Goal: Find contact information: Find contact information

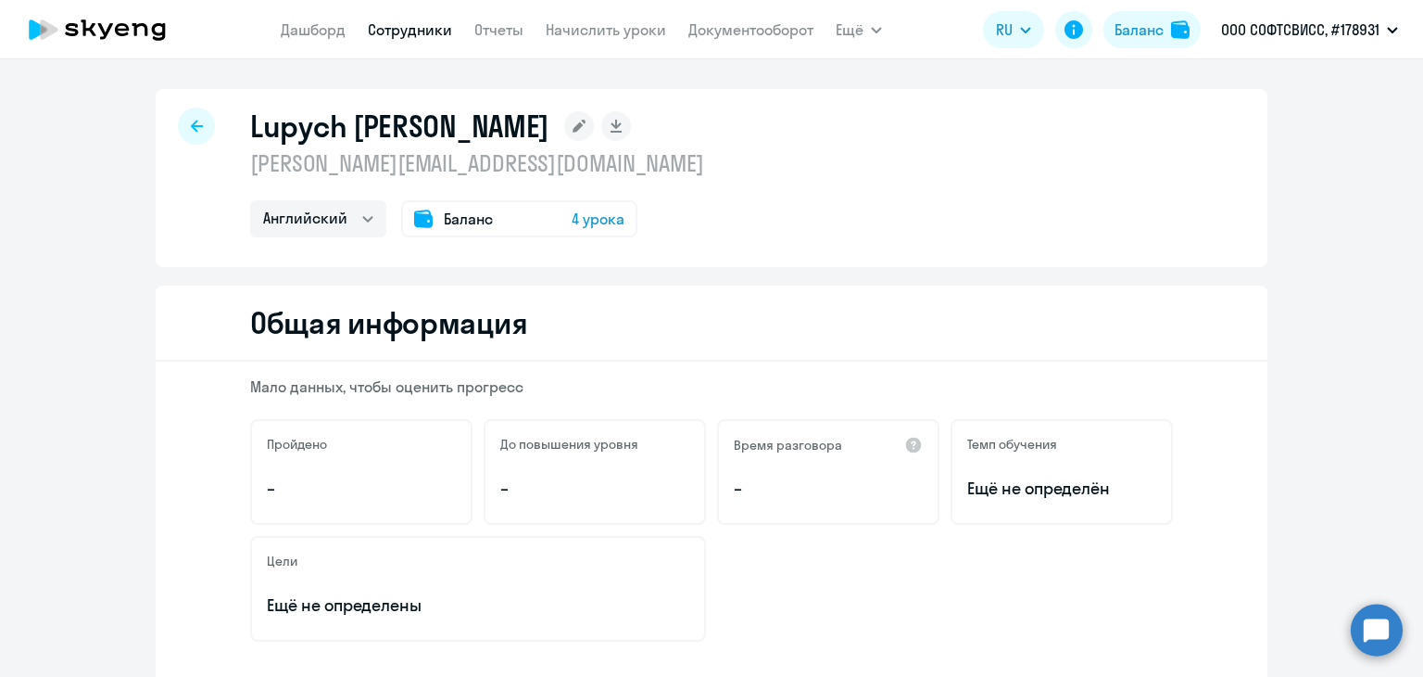
select select "english"
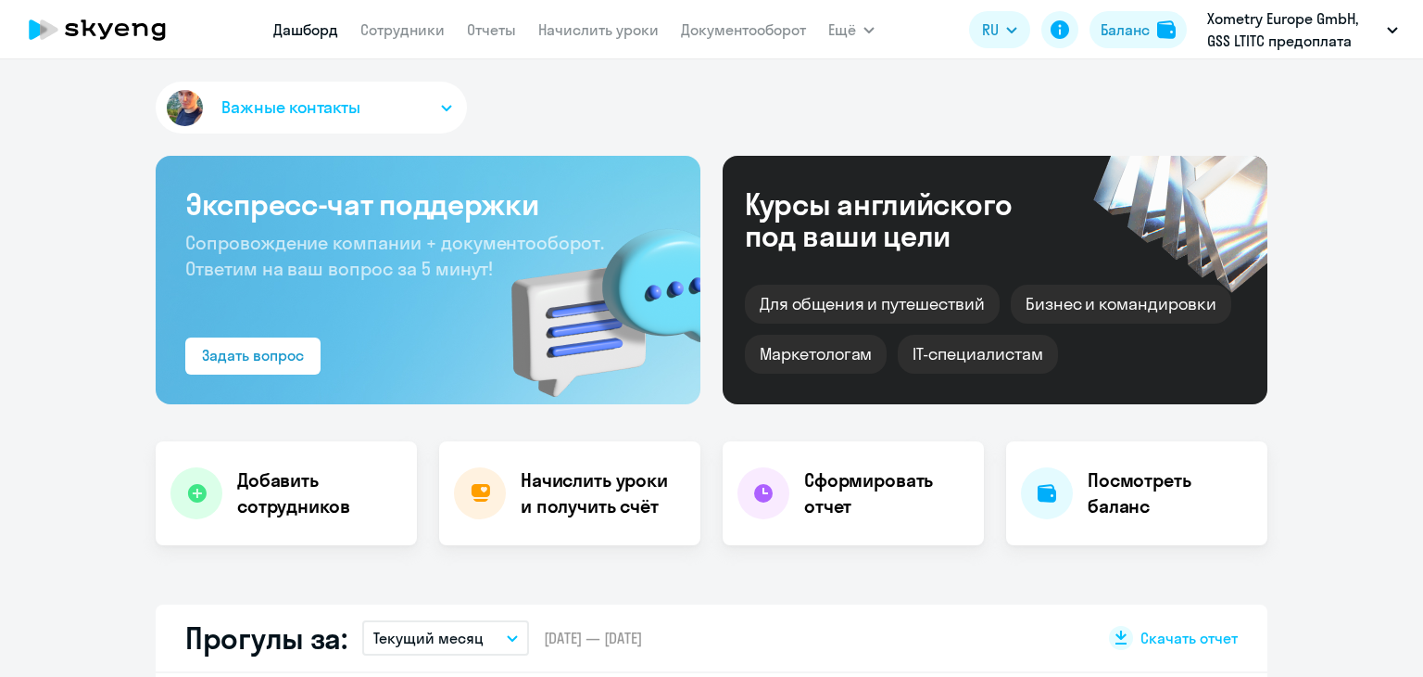
select select "30"
click at [605, 13] on nav "[PERSON_NAME] Отчеты Начислить уроки Документооборот" at bounding box center [539, 29] width 533 height 37
click at [602, 20] on link "Начислить уроки" at bounding box center [598, 29] width 120 height 19
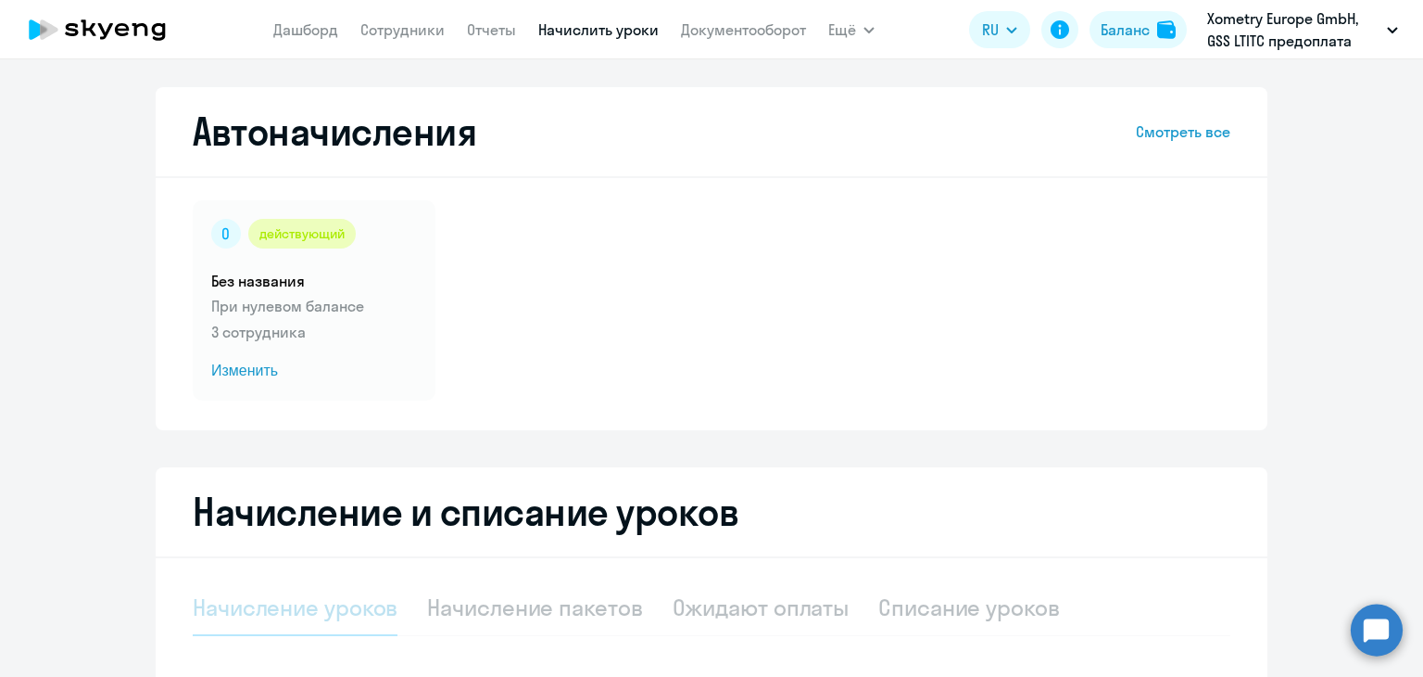
select select "10"
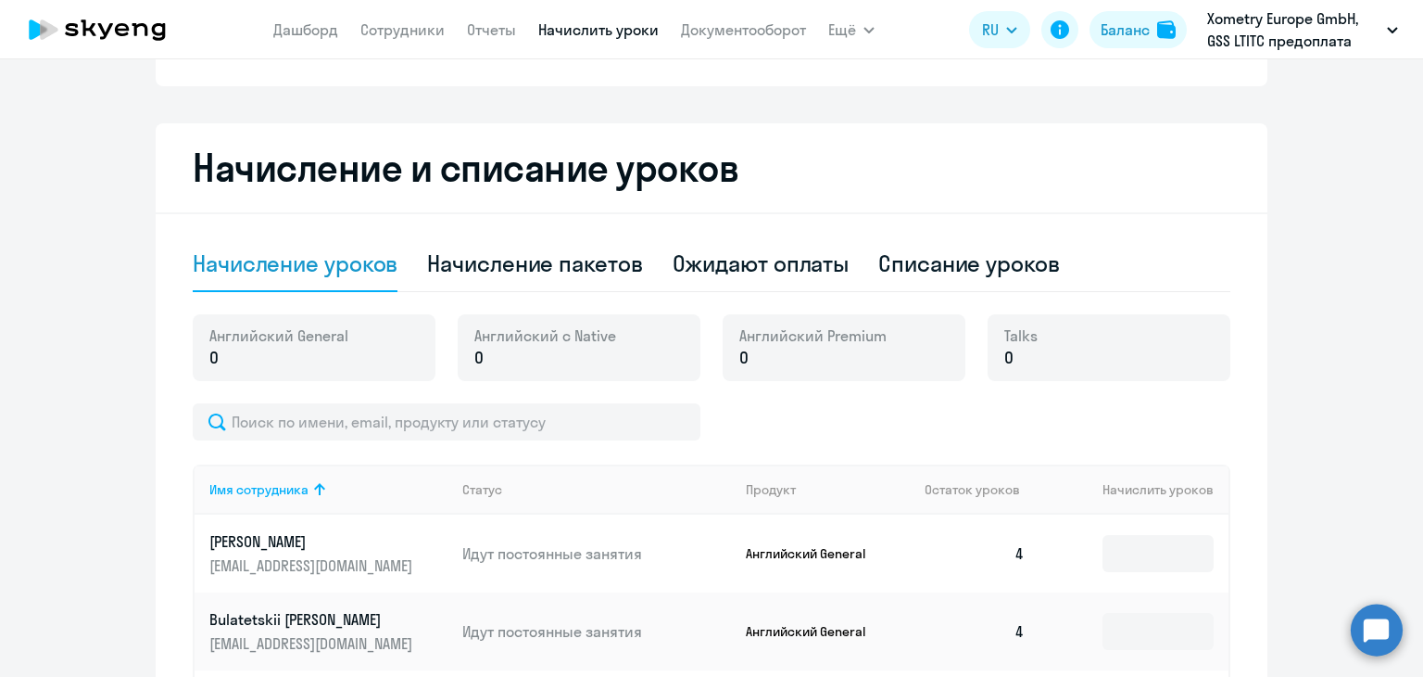
scroll to position [345, 0]
click at [500, 272] on div "Начисление пакетов" at bounding box center [534, 262] width 215 height 30
select select "10"
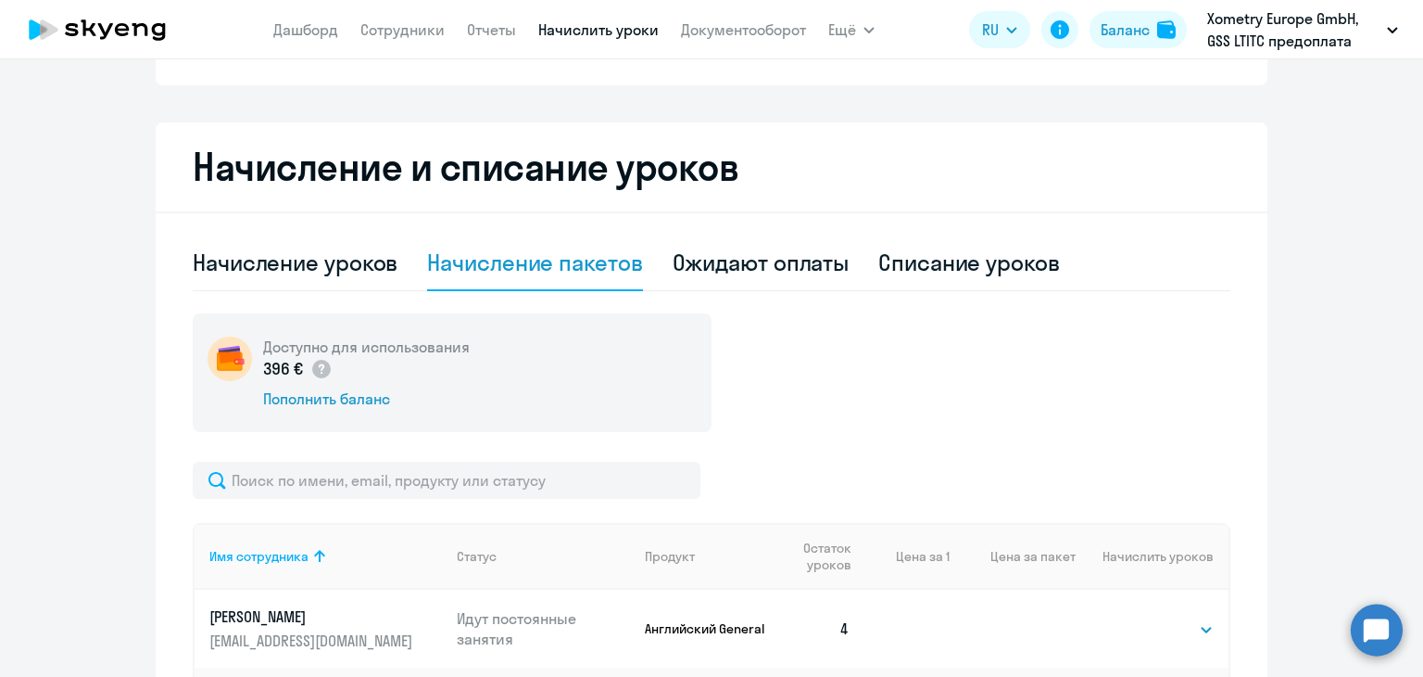
scroll to position [1192, 0]
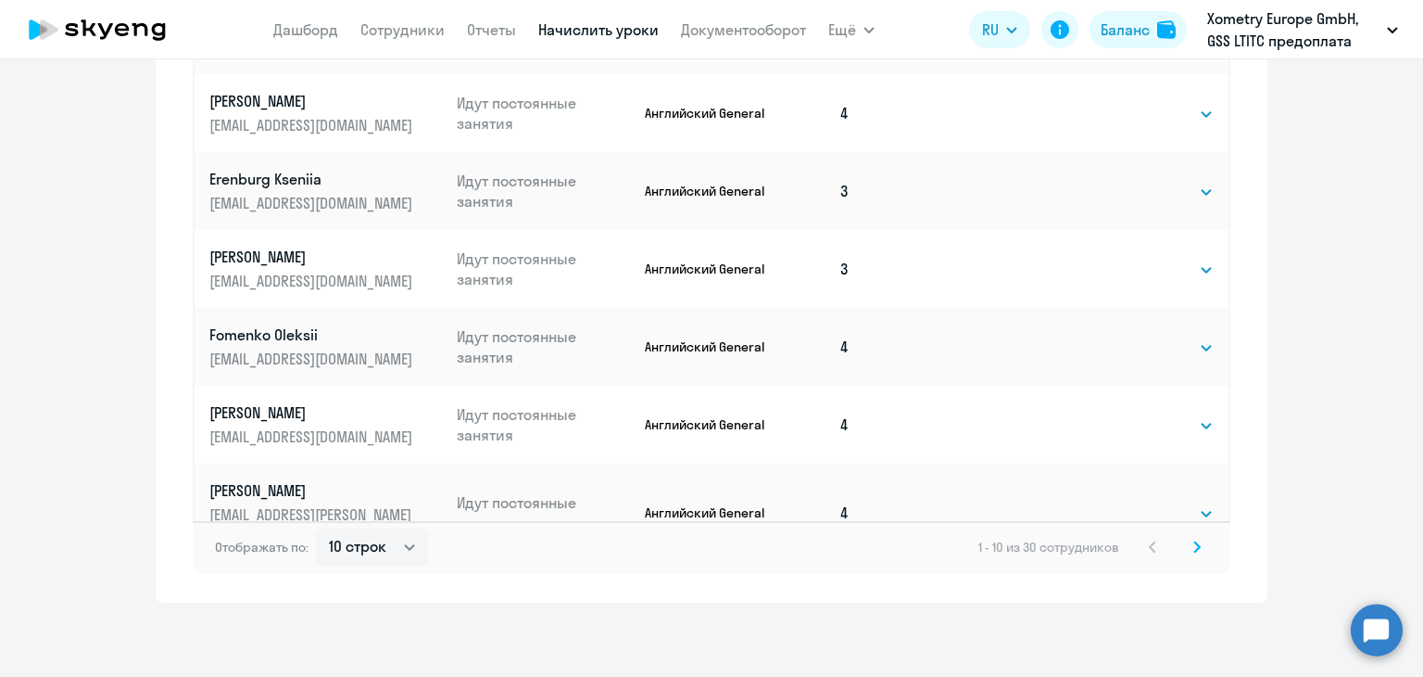
drag, startPoint x: 1194, startPoint y: 550, endPoint x: 919, endPoint y: 163, distance: 473.9
click at [919, 163] on div "Имя сотрудника Статус Продукт Остаток уроков Цена за 1 Цена за пакет Начислить …" at bounding box center [712, 93] width 1038 height 958
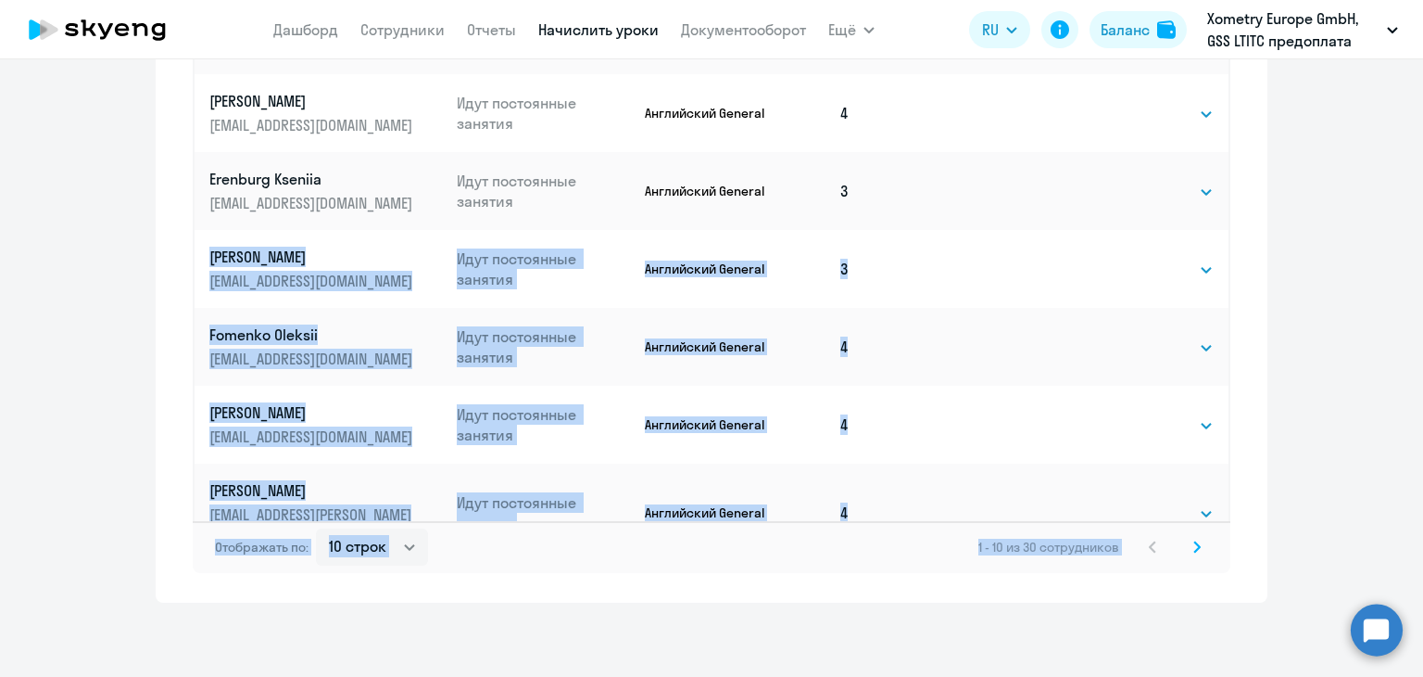
click at [950, 386] on td at bounding box center [1013, 425] width 126 height 78
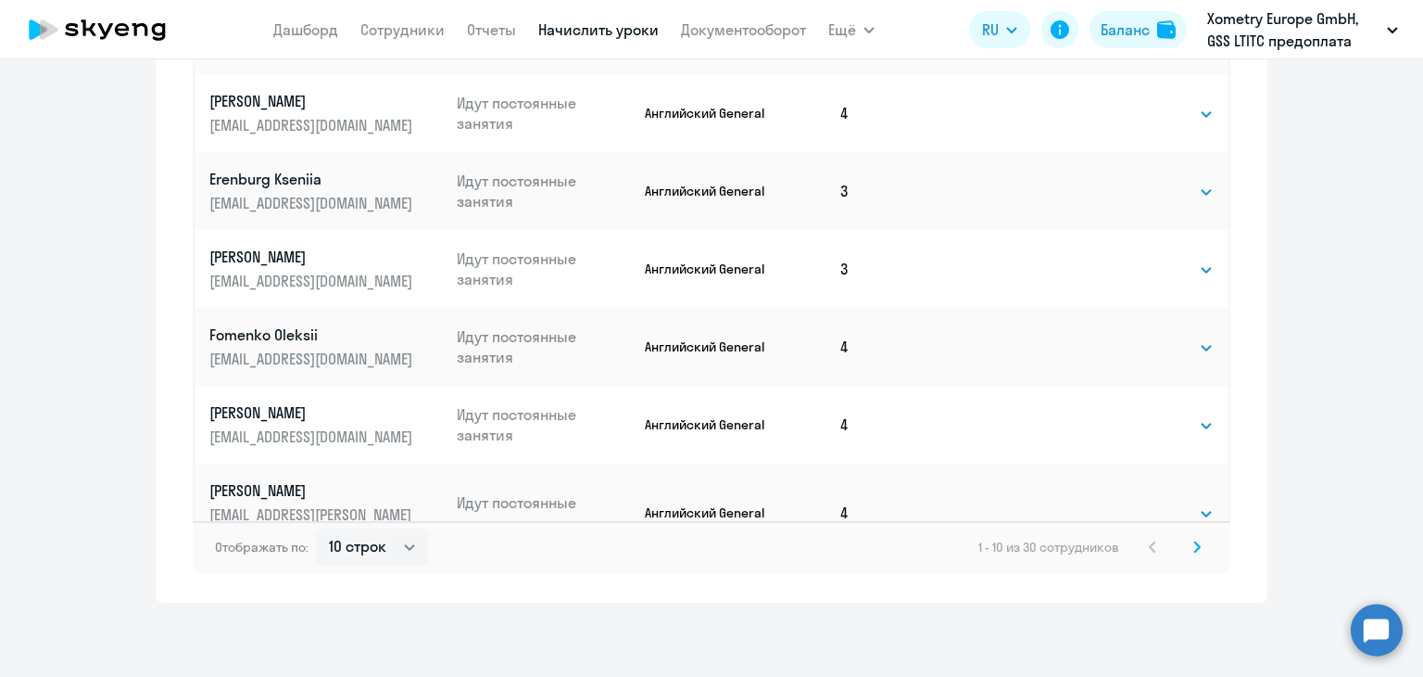
click at [1194, 544] on icon at bounding box center [1197, 546] width 7 height 13
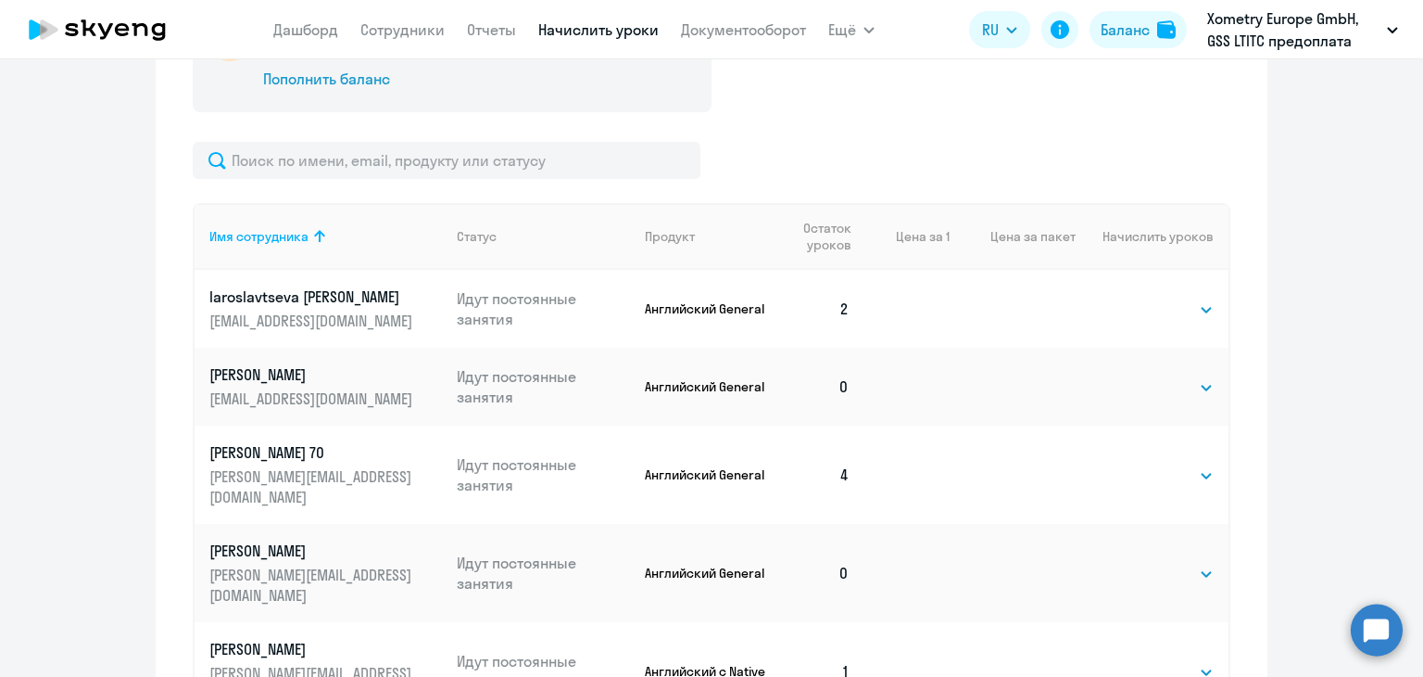
scroll to position [660, 0]
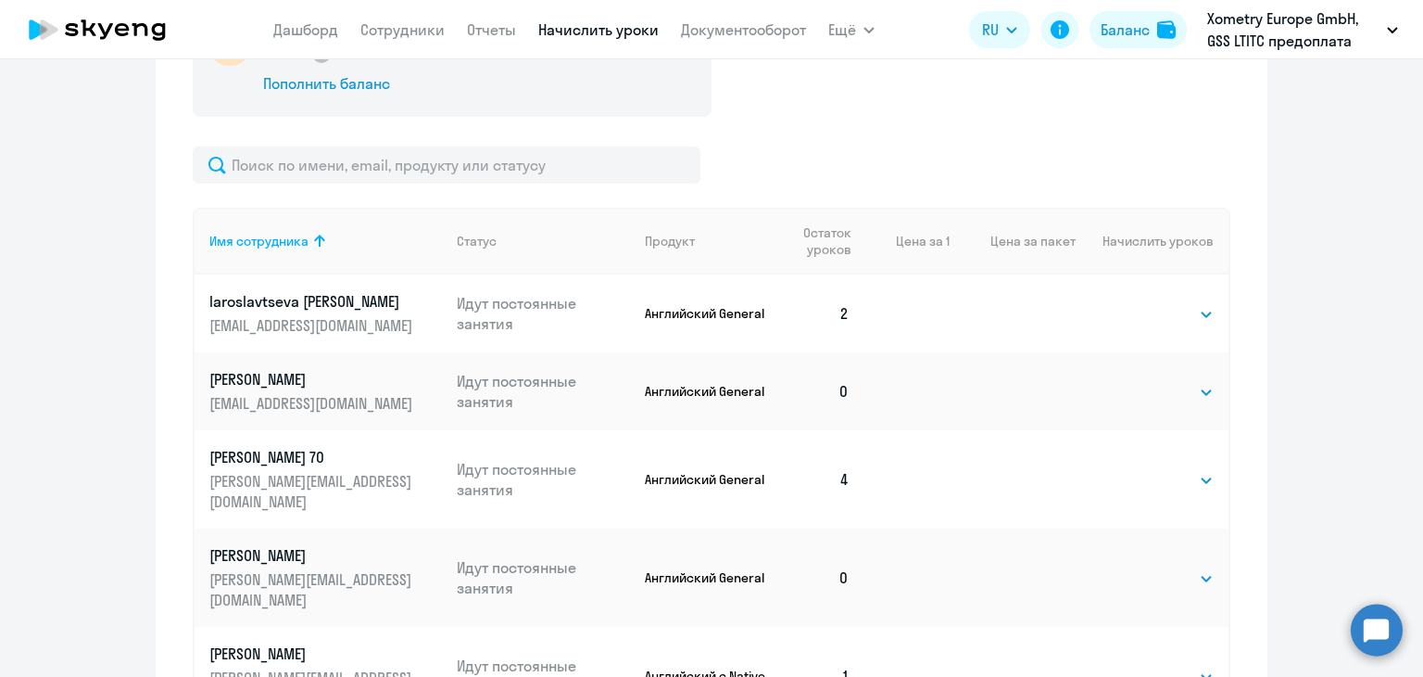
click at [1160, 375] on td "Выбрать 4 8 16 32 64 Выбрать" at bounding box center [1152, 391] width 153 height 78
click at [1160, 390] on select "Выбрать 4 8 16 32 64" at bounding box center [1176, 392] width 76 height 22
select select "4"
click at [1138, 381] on select "Выбрать 4 8 16 32 64" at bounding box center [1176, 392] width 76 height 22
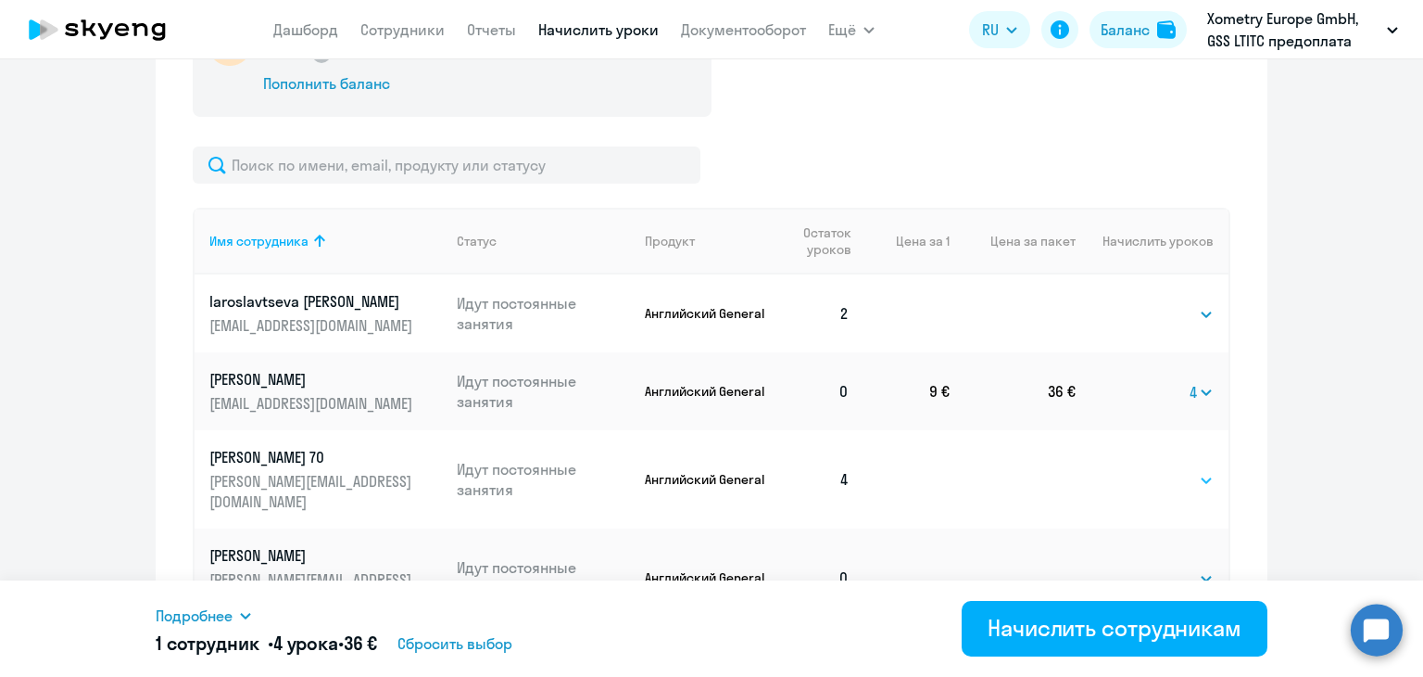
scroll to position [866, 0]
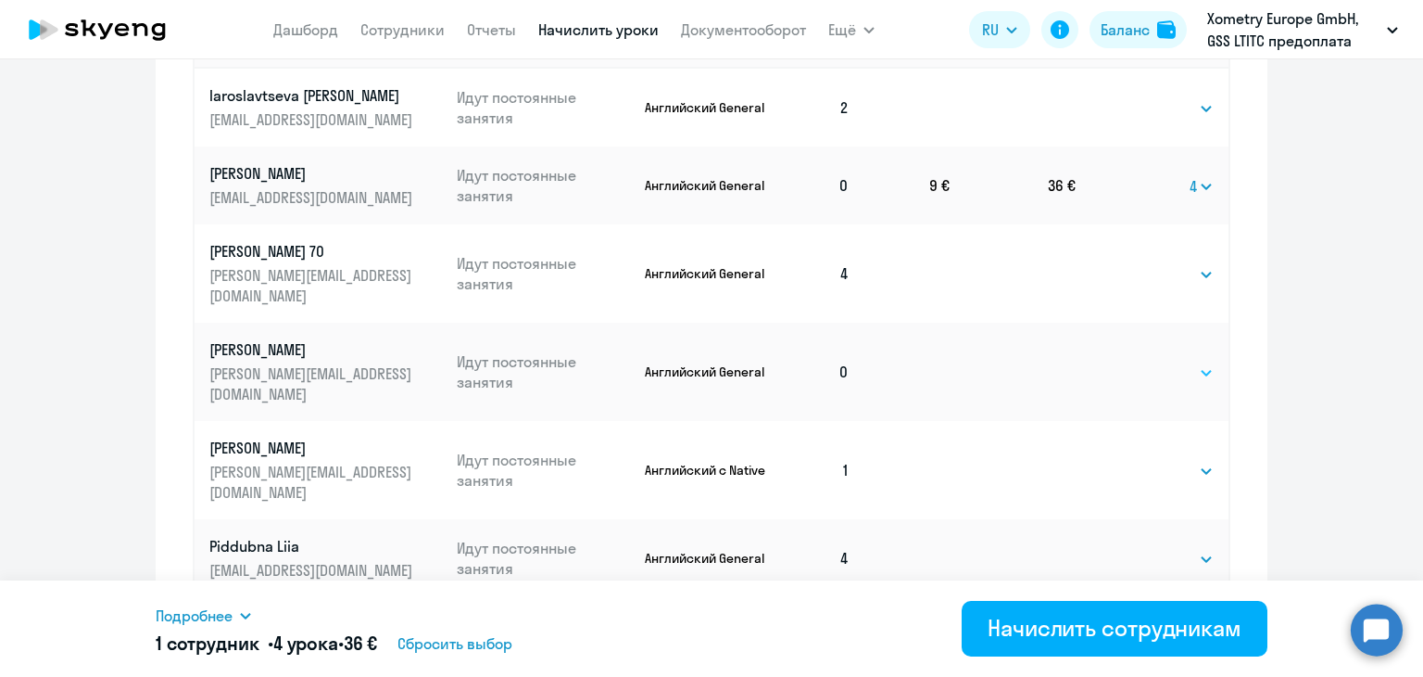
click at [1145, 361] on select "Выбрать 4 8 16 32 64" at bounding box center [1176, 372] width 76 height 22
select select "4"
click at [1138, 361] on select "Выбрать 4 8 16 32 64" at bounding box center [1176, 372] width 76 height 22
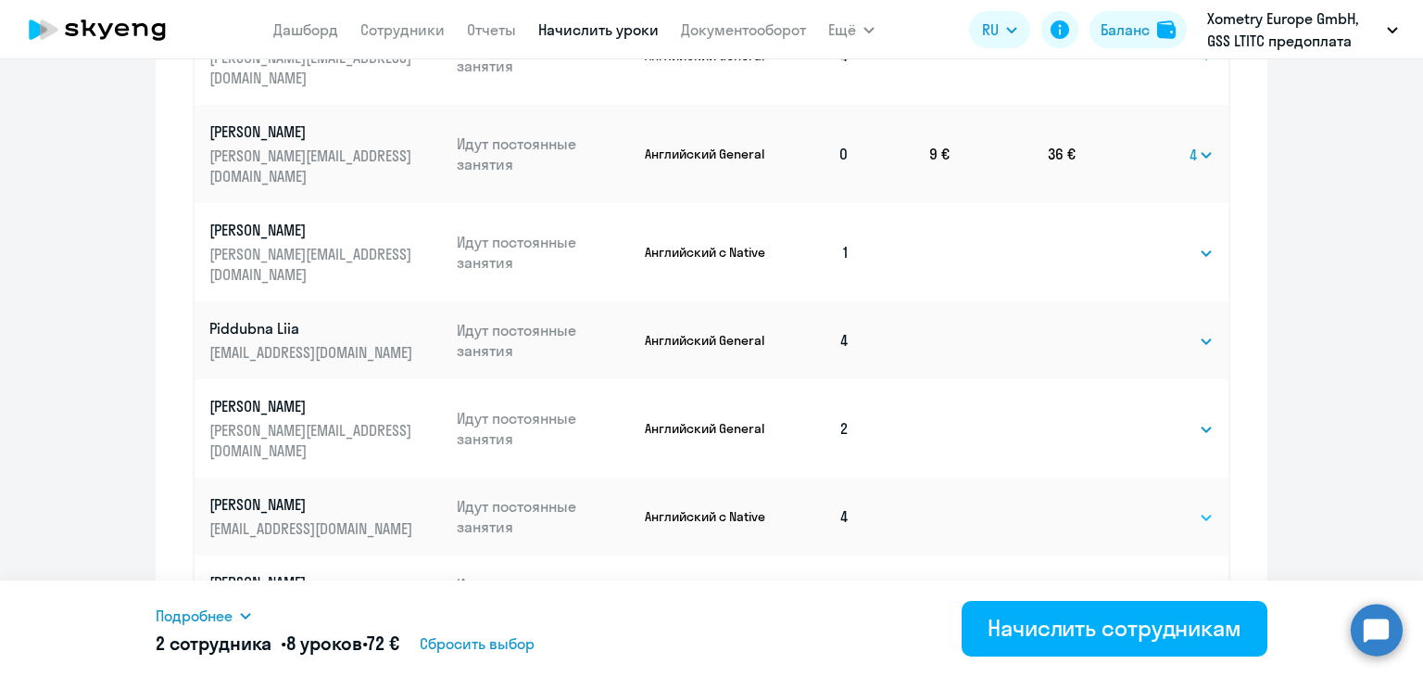
scroll to position [1192, 0]
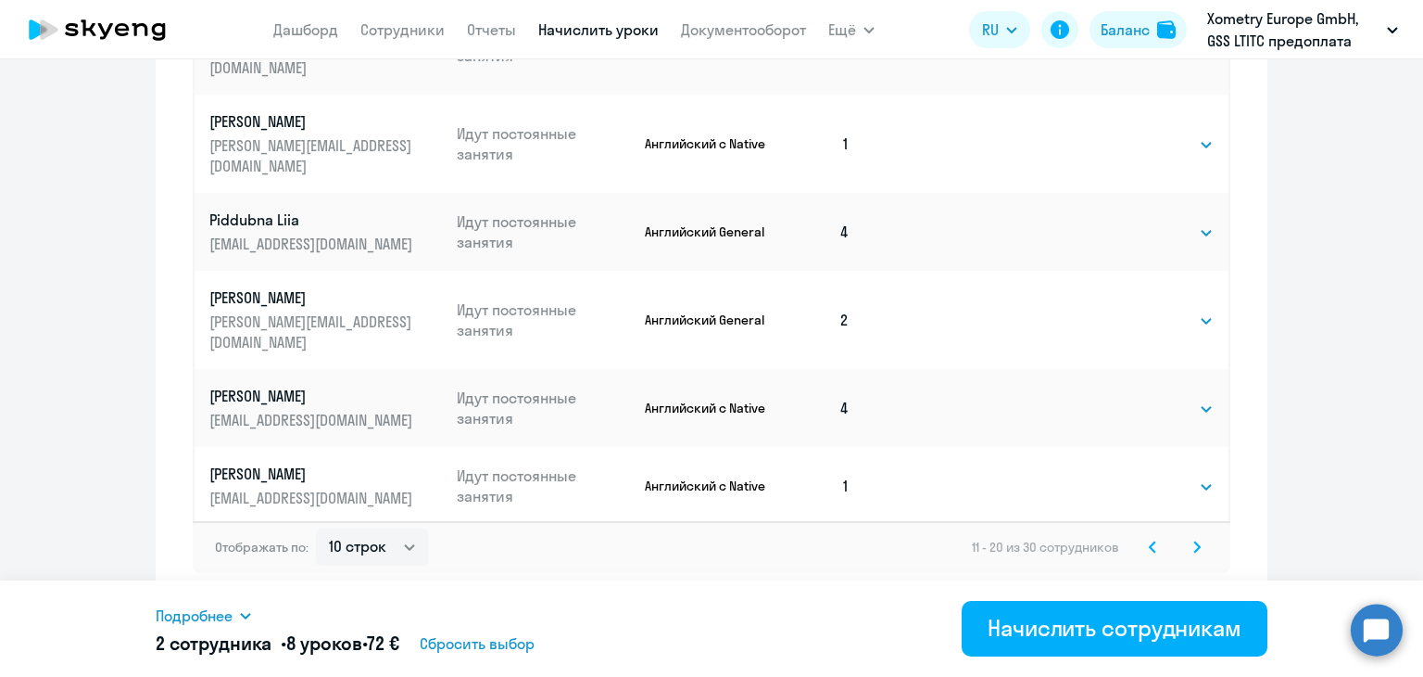
click at [1194, 540] on icon at bounding box center [1197, 546] width 7 height 13
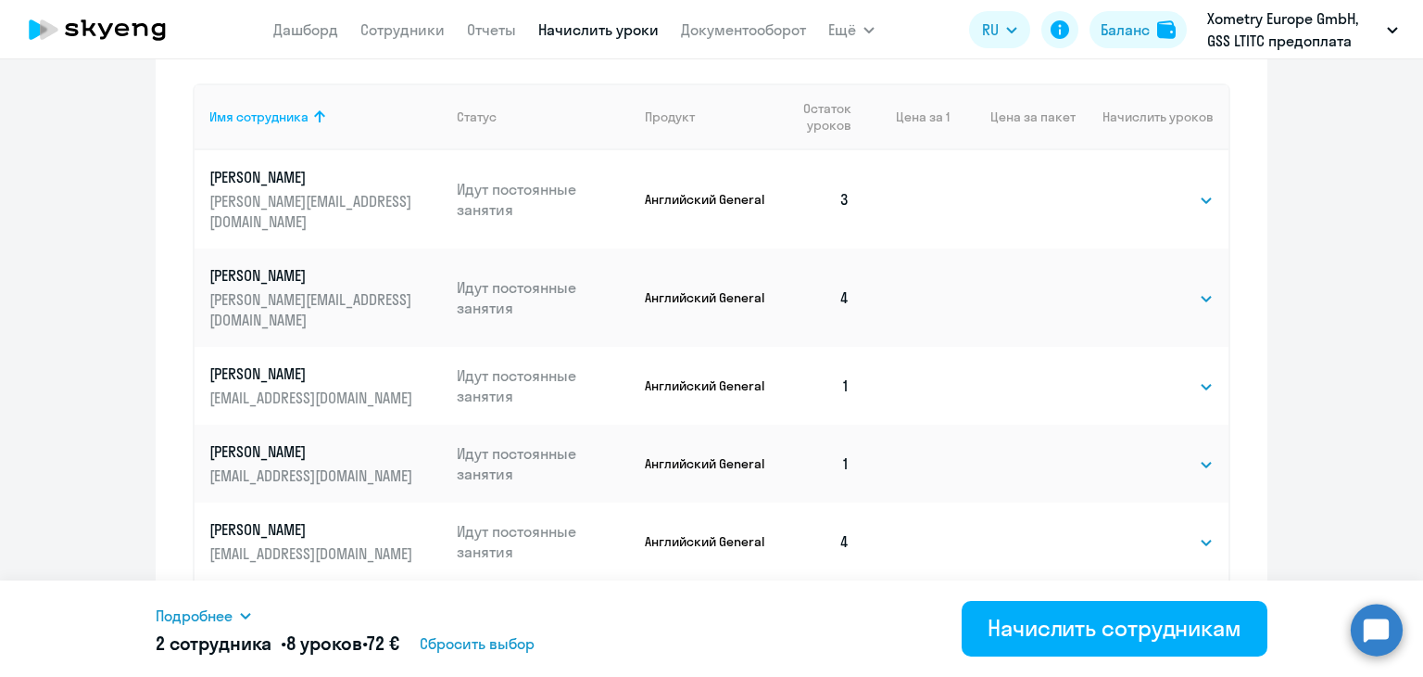
scroll to position [785, 0]
click at [1179, 374] on select "Выбрать 4 8 16 32 64" at bounding box center [1176, 385] width 76 height 22
select select "4"
click at [1138, 374] on select "Выбрать 4 8 16 32 64" at bounding box center [1176, 385] width 76 height 22
click at [1168, 452] on select "Выбрать 4 8 16 32 64" at bounding box center [1176, 463] width 76 height 22
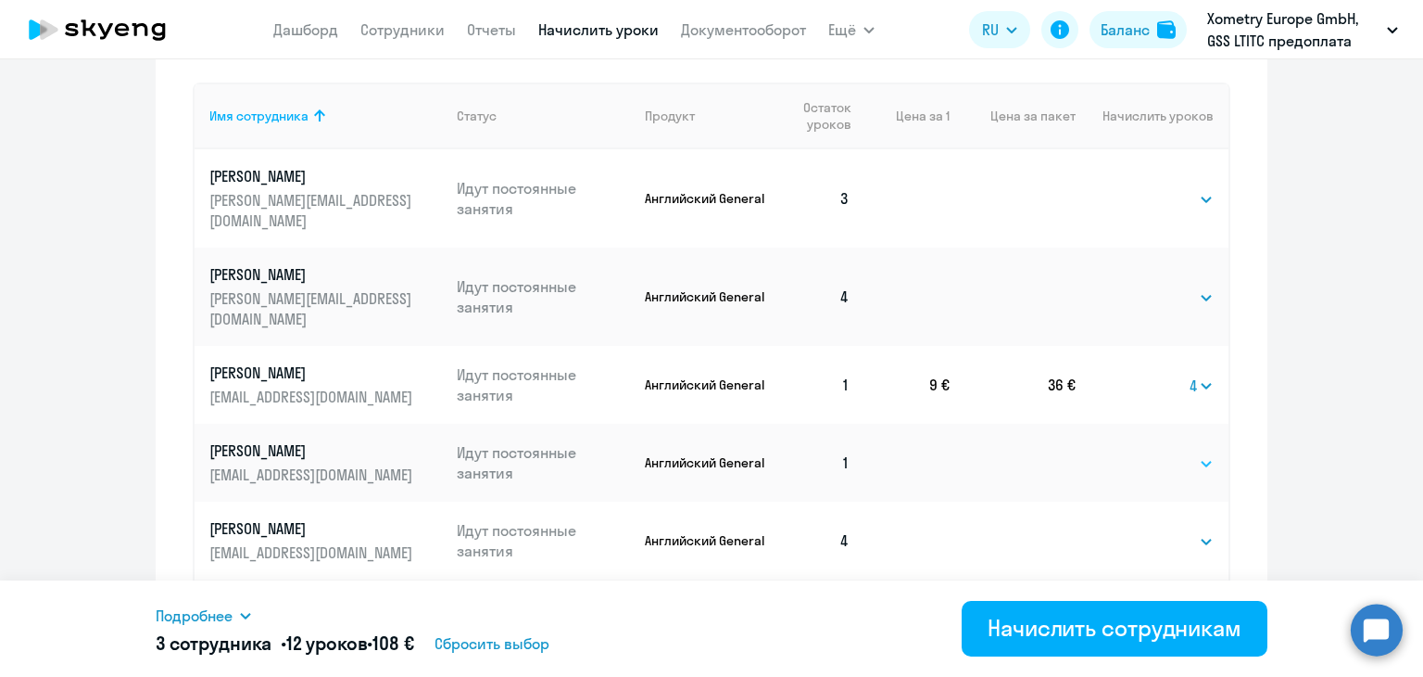
select select "4"
click at [1138, 452] on select "Выбрать 4 8 16 32 64" at bounding box center [1176, 463] width 76 height 22
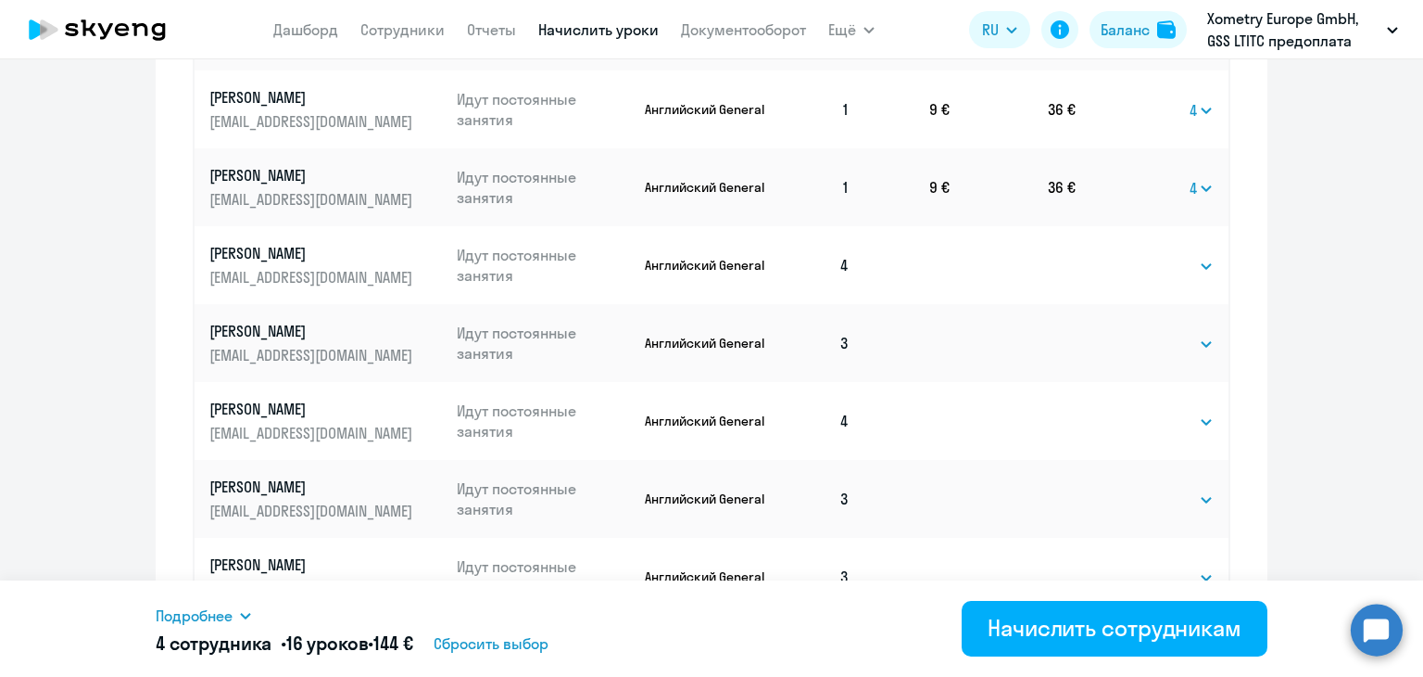
scroll to position [1192, 0]
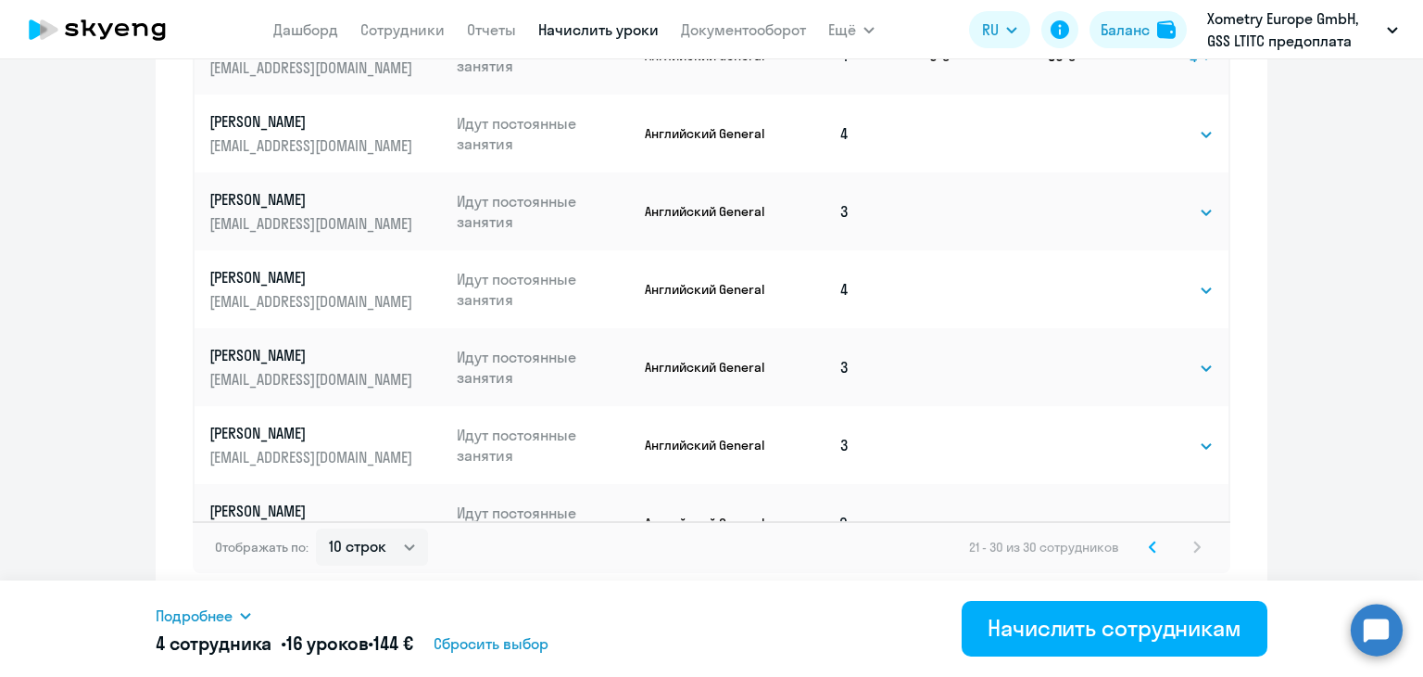
click at [1168, 512] on select "Выбрать 4 8 16 32 64" at bounding box center [1176, 523] width 76 height 22
select select "4"
click at [1138, 512] on select "Выбрать 4 8 16 32 64" at bounding box center [1176, 523] width 76 height 22
click at [1145, 553] on svg-icon at bounding box center [1153, 547] width 22 height 22
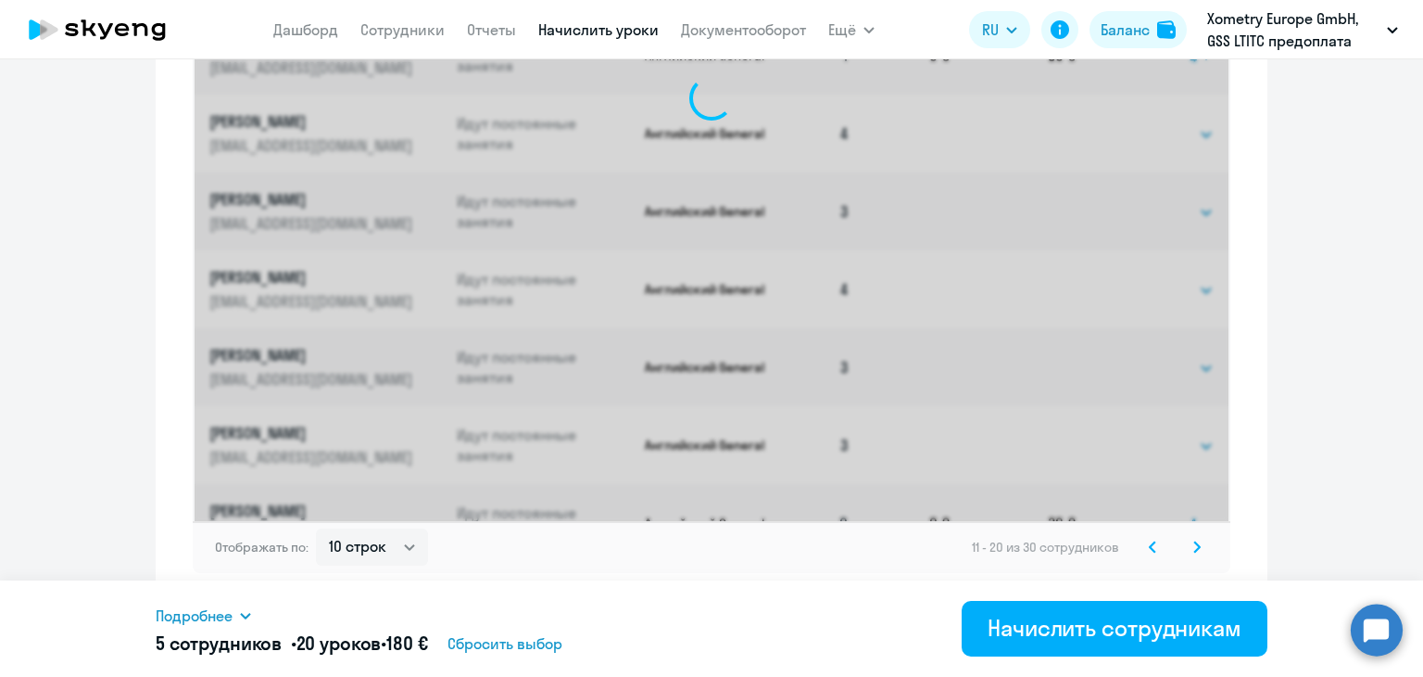
select select "4"
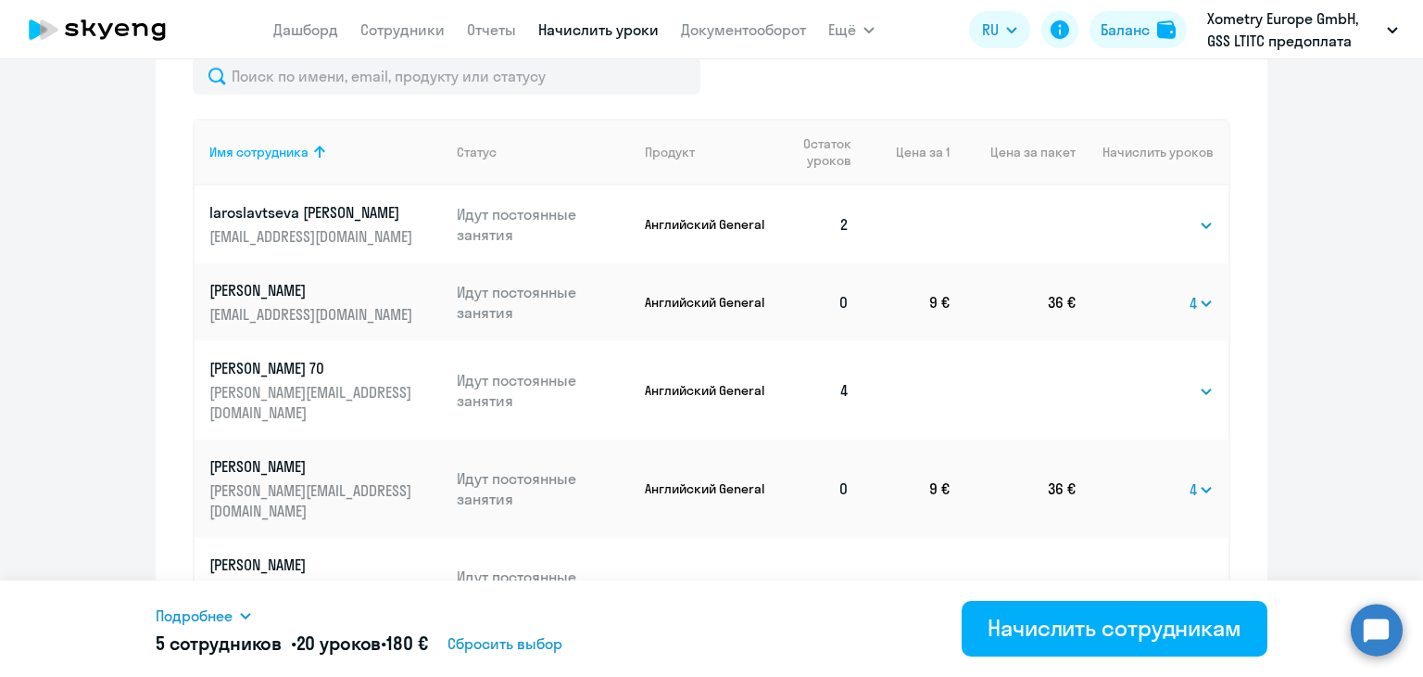
scroll to position [748, 0]
click at [1162, 223] on select "Выбрать 4 8 16 32 64" at bounding box center [1176, 226] width 76 height 22
select select "4"
click at [1138, 215] on select "Выбрать 4 8 16 32 64" at bounding box center [1176, 226] width 76 height 22
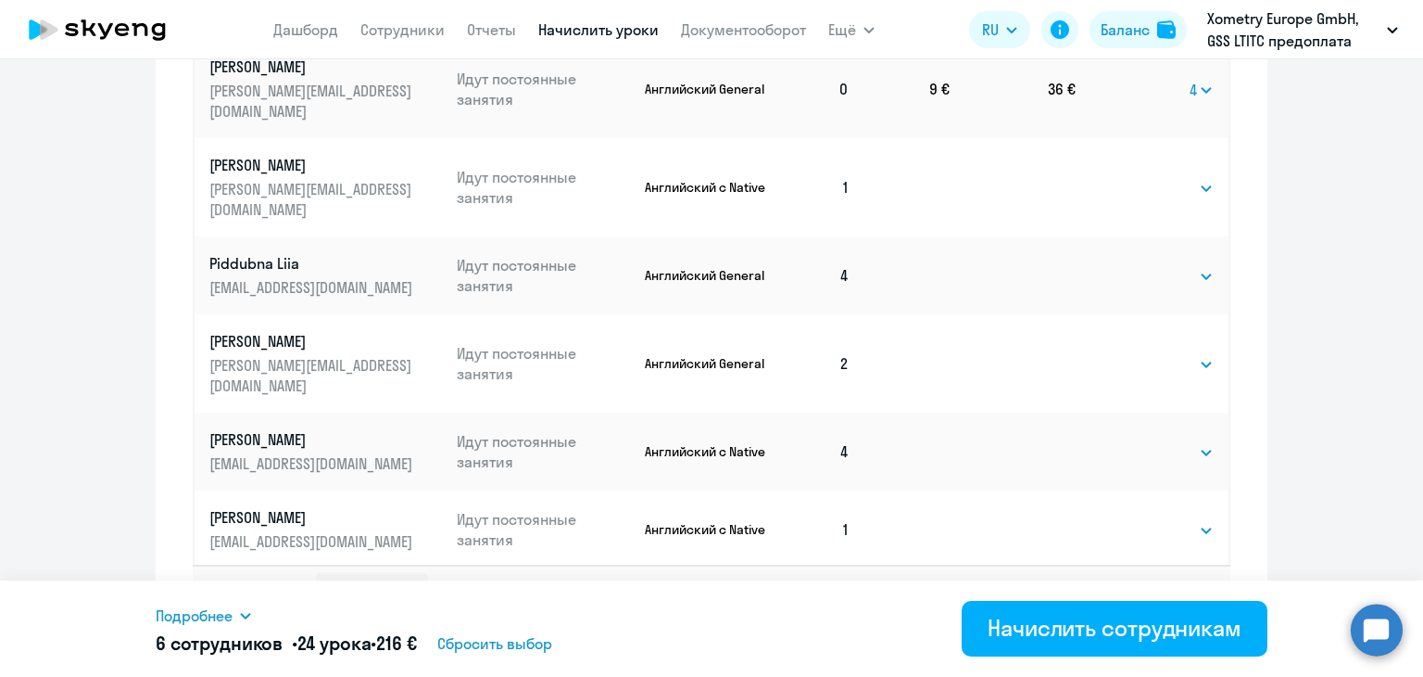
scroll to position [1149, 0]
click at [1160, 352] on select "Выбрать 4 8 16 32 64" at bounding box center [1176, 363] width 76 height 22
select select "4"
click at [1138, 352] on select "Выбрать 4 8 16 32 64" at bounding box center [1176, 363] width 76 height 22
click at [1145, 518] on select "Выбрать 4 8 16 32 64" at bounding box center [1176, 529] width 76 height 22
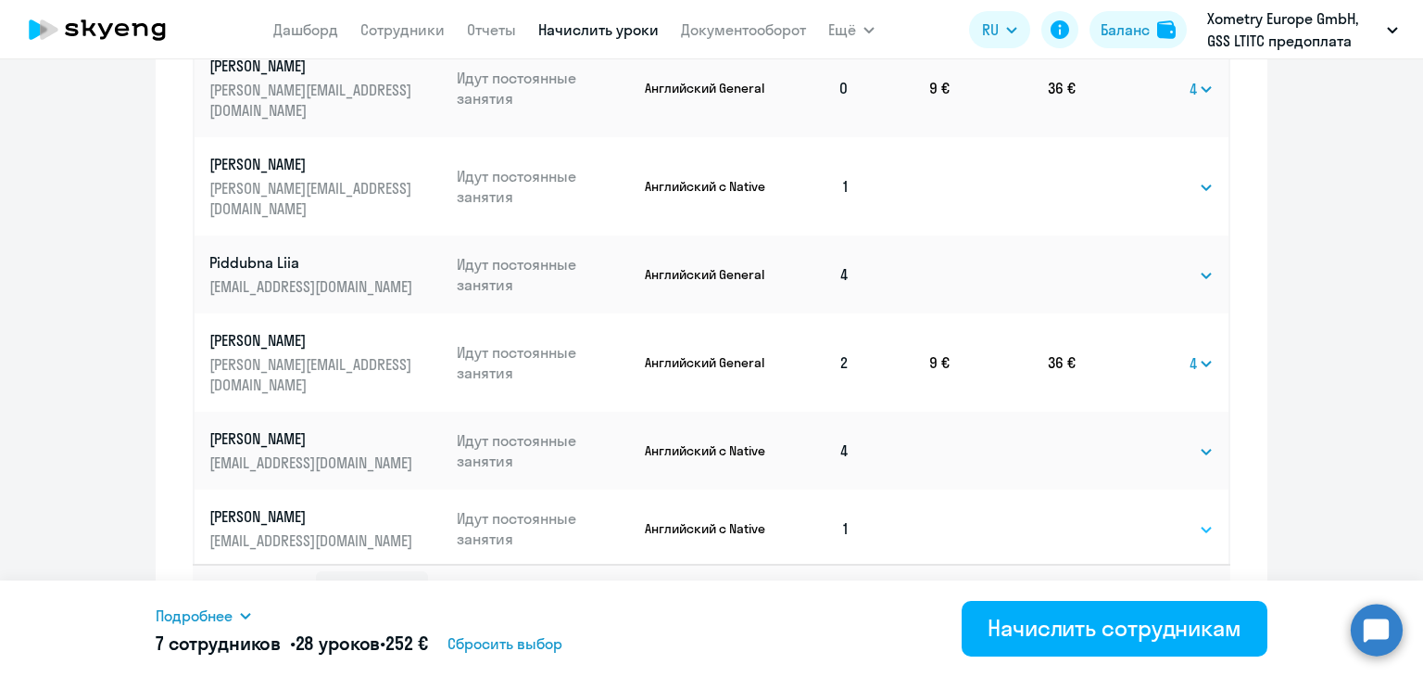
select select "4"
click at [1138, 518] on select "Выбрать 4 8 16 32 64" at bounding box center [1176, 529] width 76 height 22
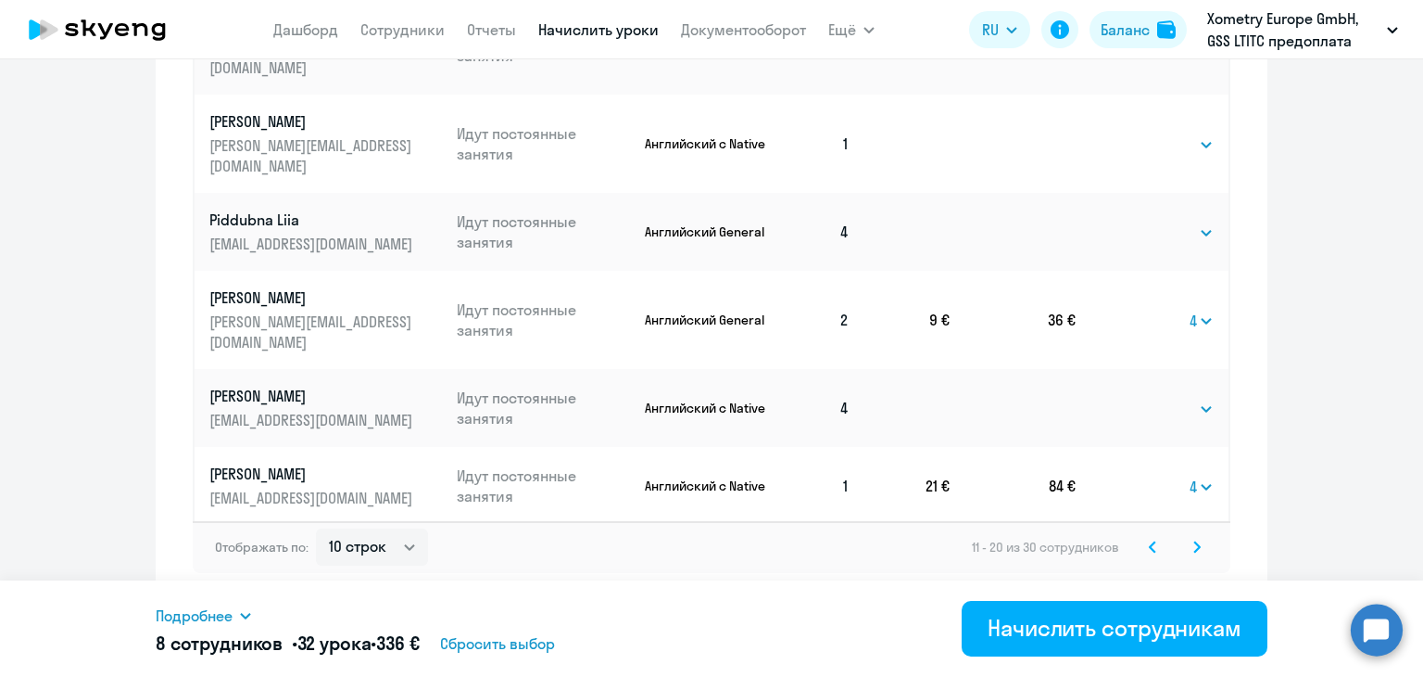
click at [1147, 553] on svg-icon at bounding box center [1153, 547] width 22 height 22
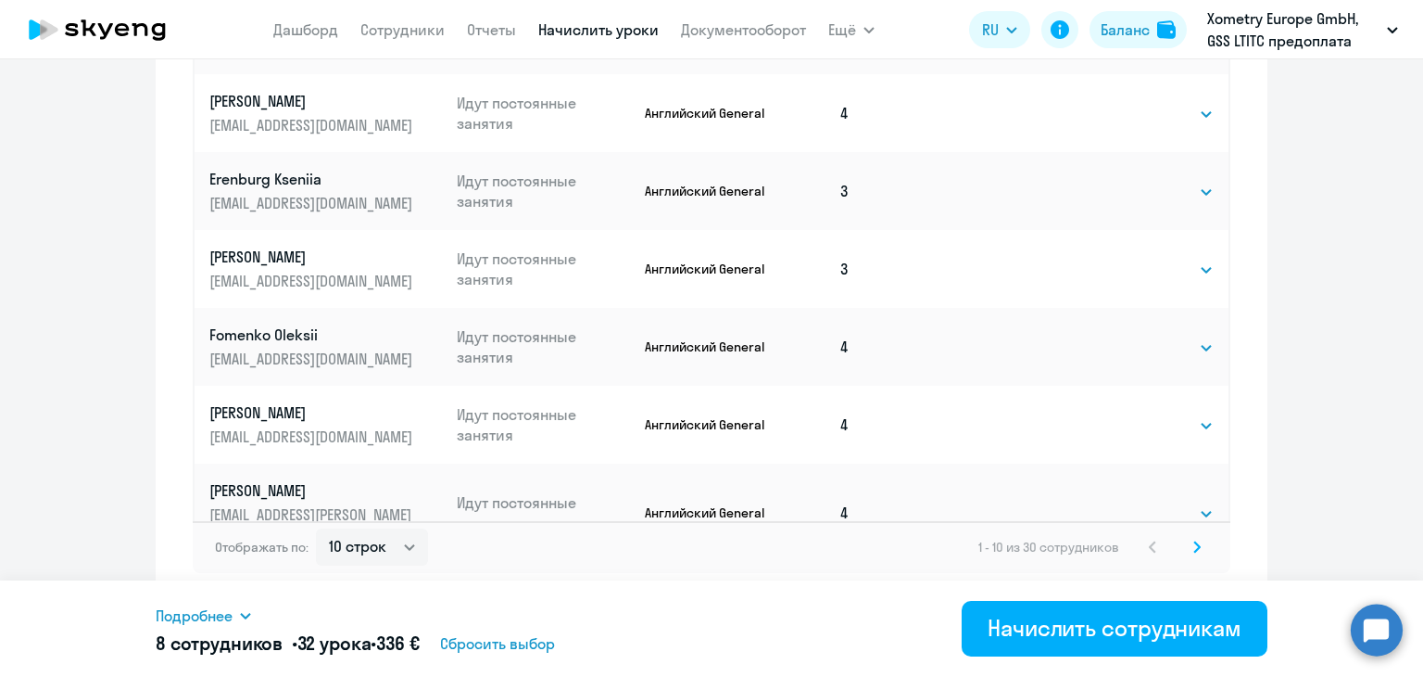
click at [1186, 557] on svg-icon at bounding box center [1197, 547] width 22 height 22
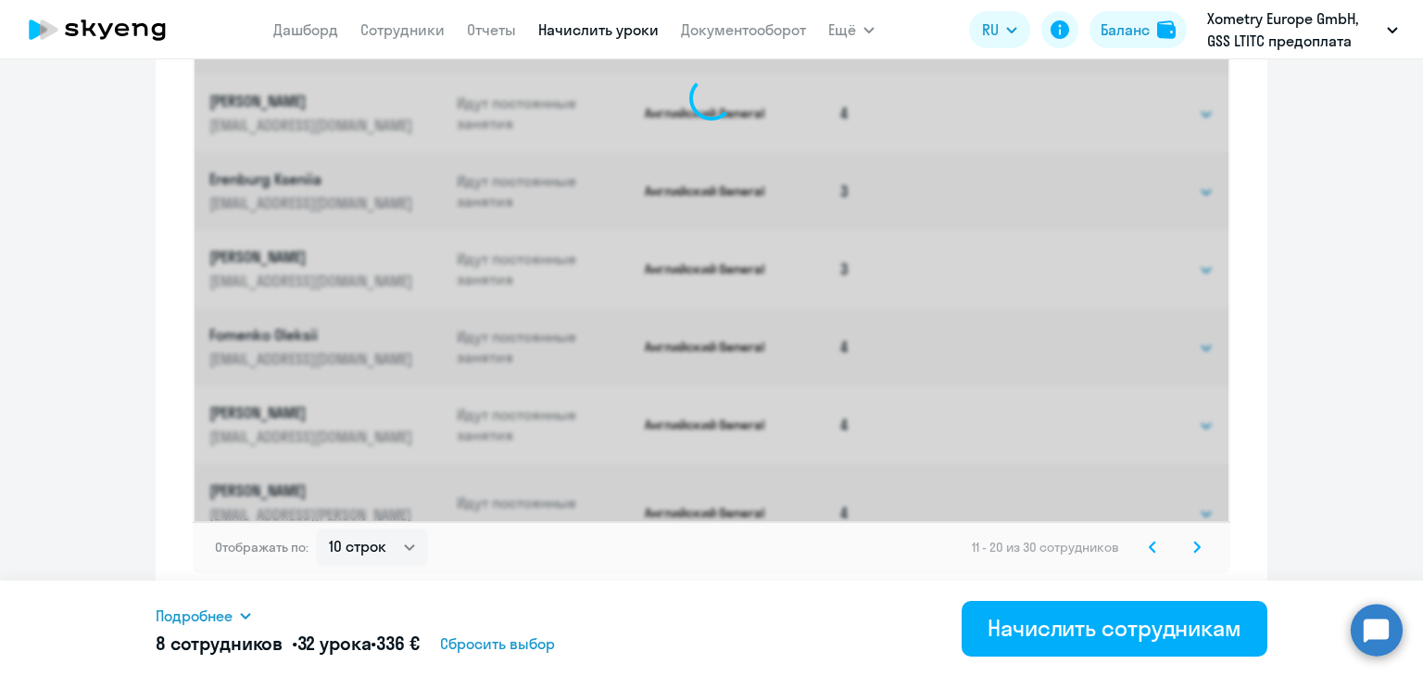
select select "4"
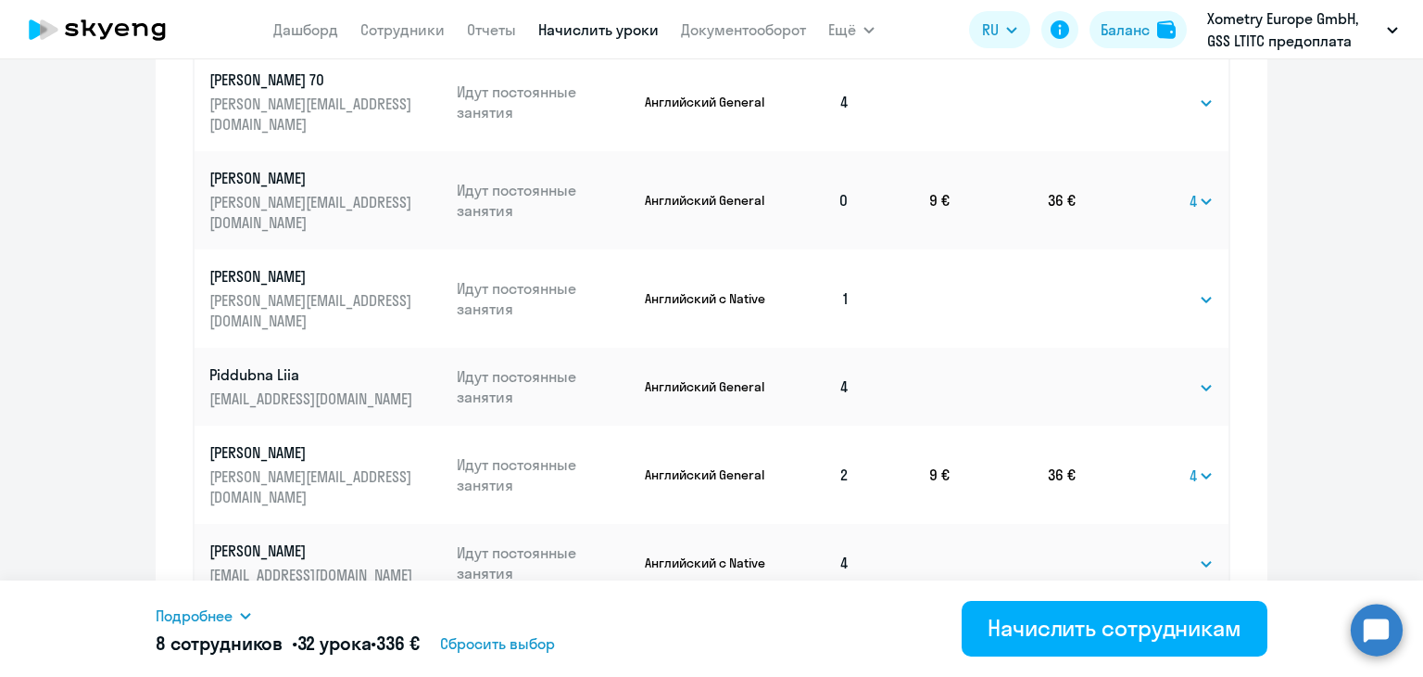
scroll to position [1080, 0]
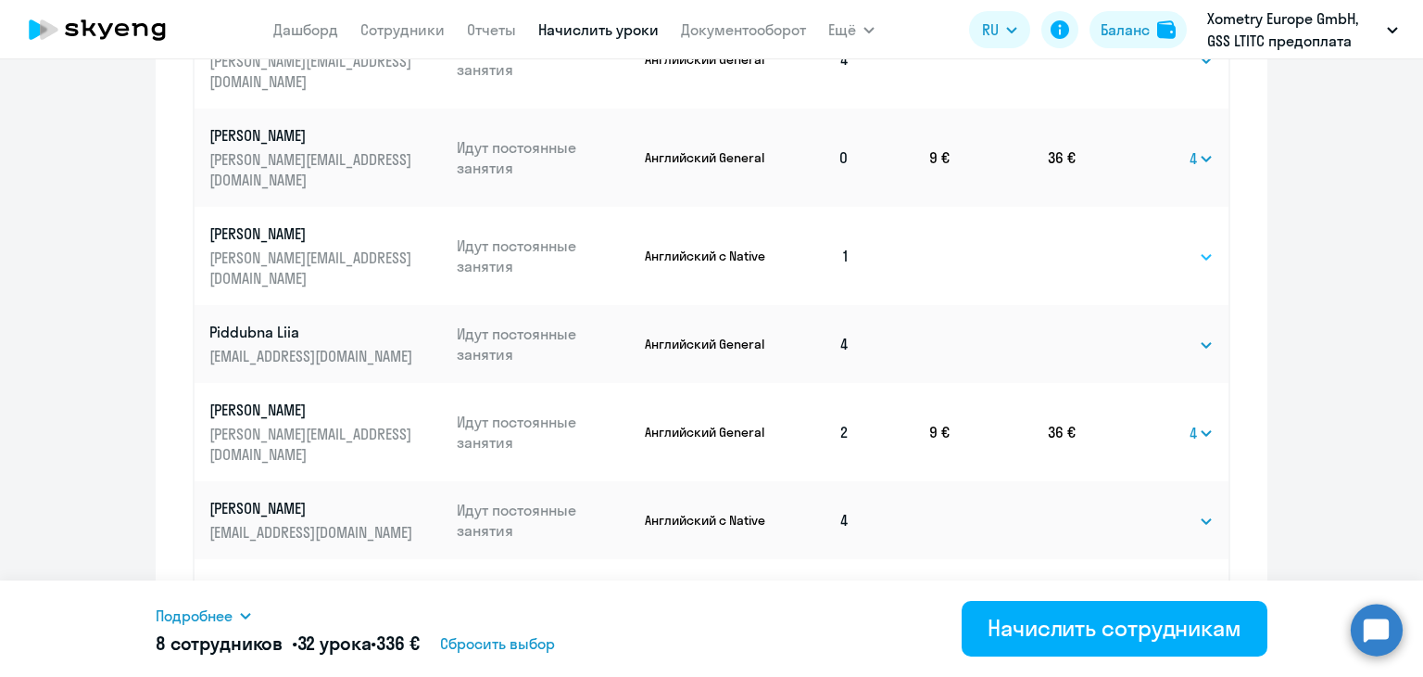
click at [1143, 246] on select "Выбрать 4 8 16 32 64" at bounding box center [1176, 257] width 76 height 22
select select "4"
click at [1138, 246] on select "Выбрать 4 8 16 32 64" at bounding box center [1176, 257] width 76 height 22
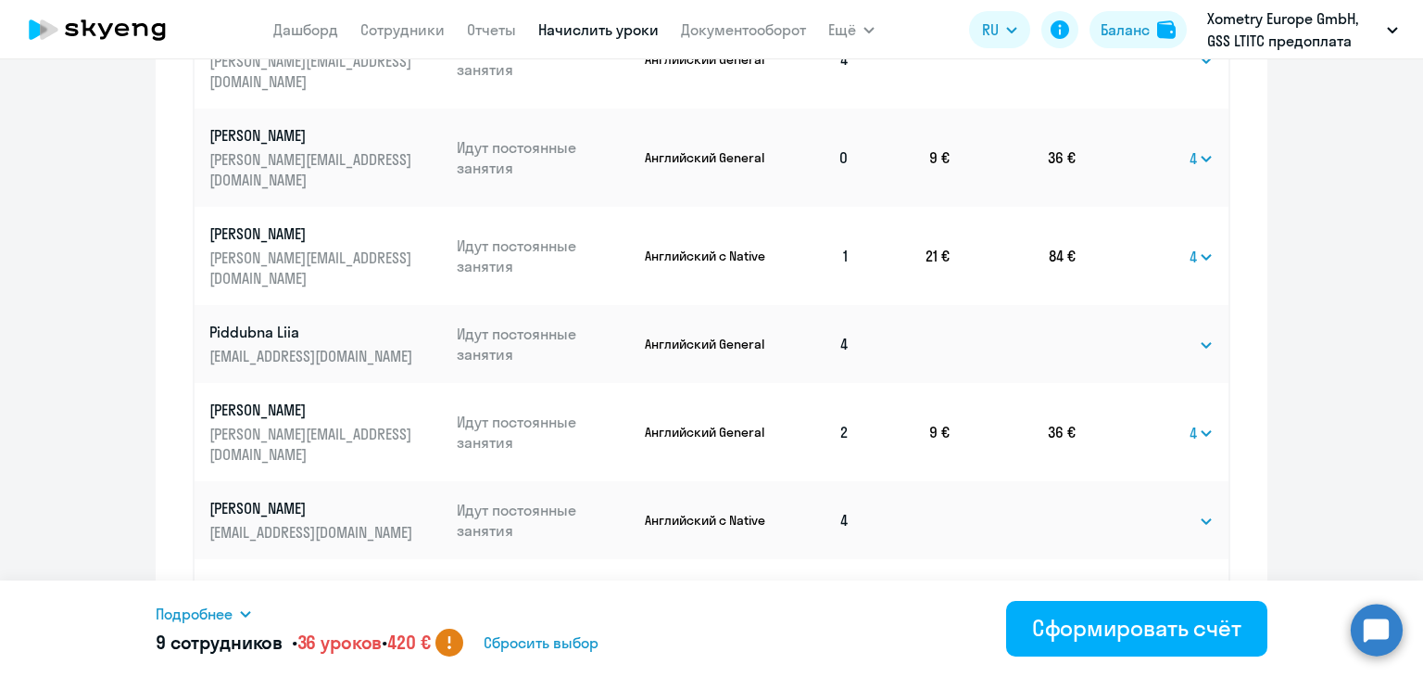
scroll to position [1192, 0]
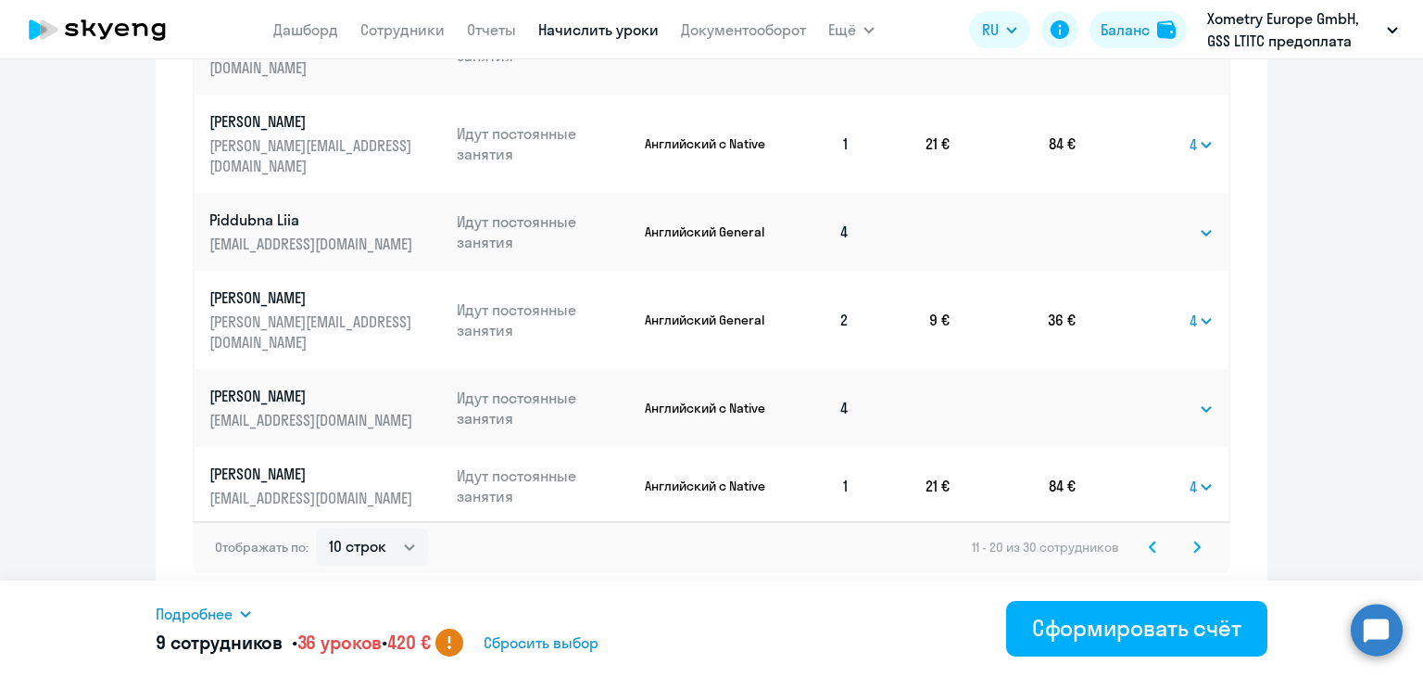
click at [1168, 553] on select "Выбрать 4 8 16 32 64" at bounding box center [1176, 564] width 76 height 22
select select "4"
click at [1138, 553] on select "Выбрать 4 8 16 32 64" at bounding box center [1176, 564] width 76 height 22
click at [1195, 544] on icon at bounding box center [1198, 546] width 6 height 10
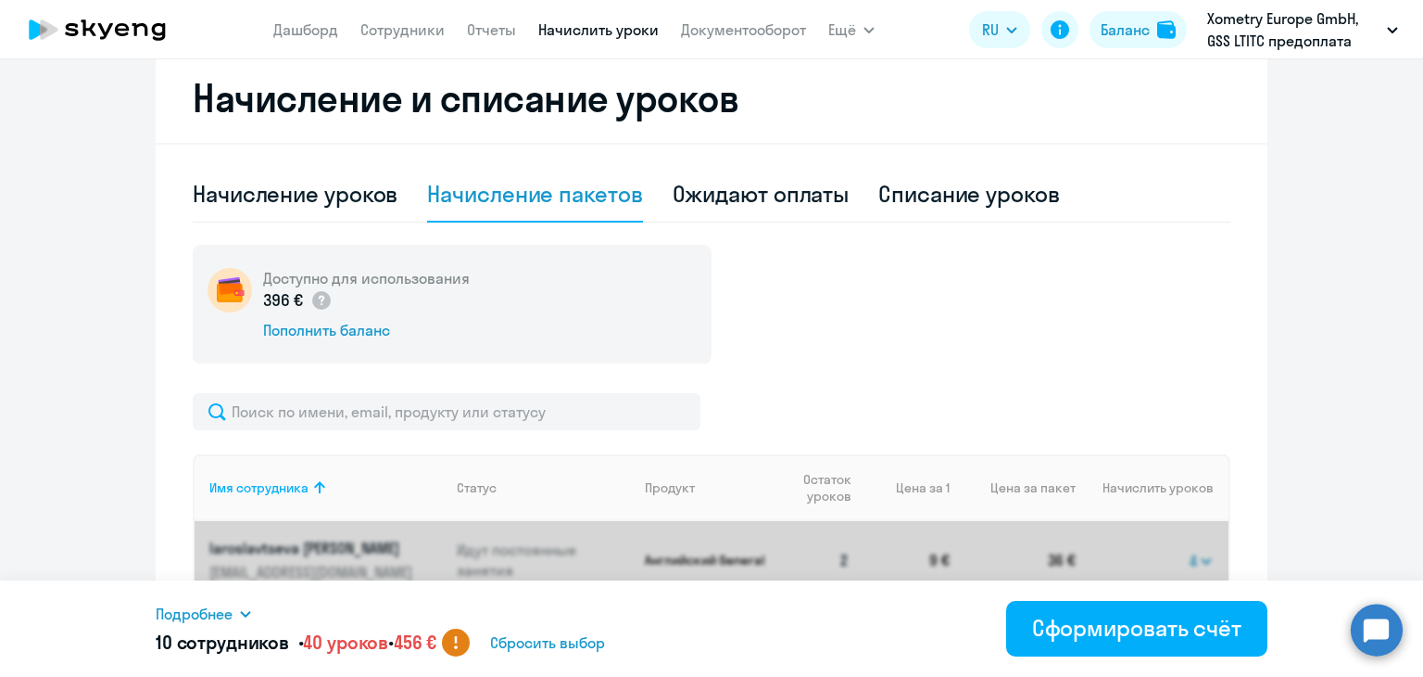
select select "4"
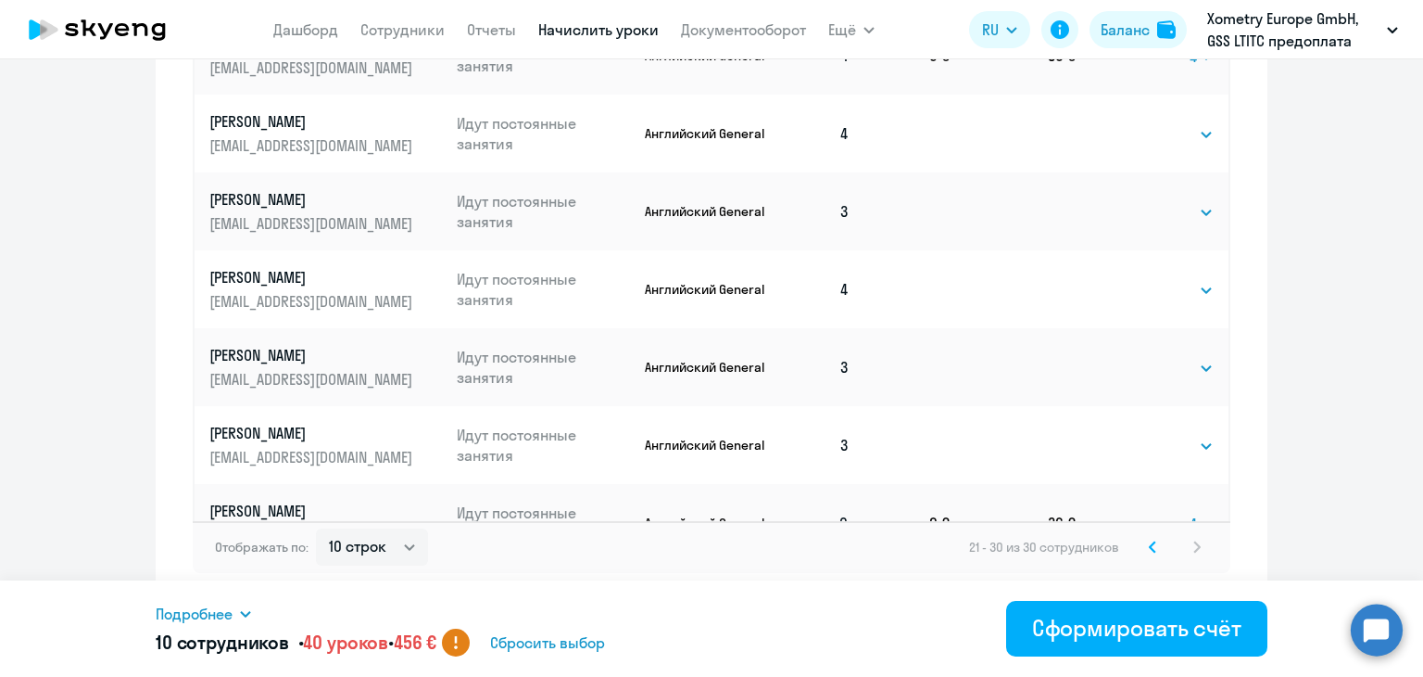
click at [1150, 542] on icon at bounding box center [1153, 546] width 6 height 10
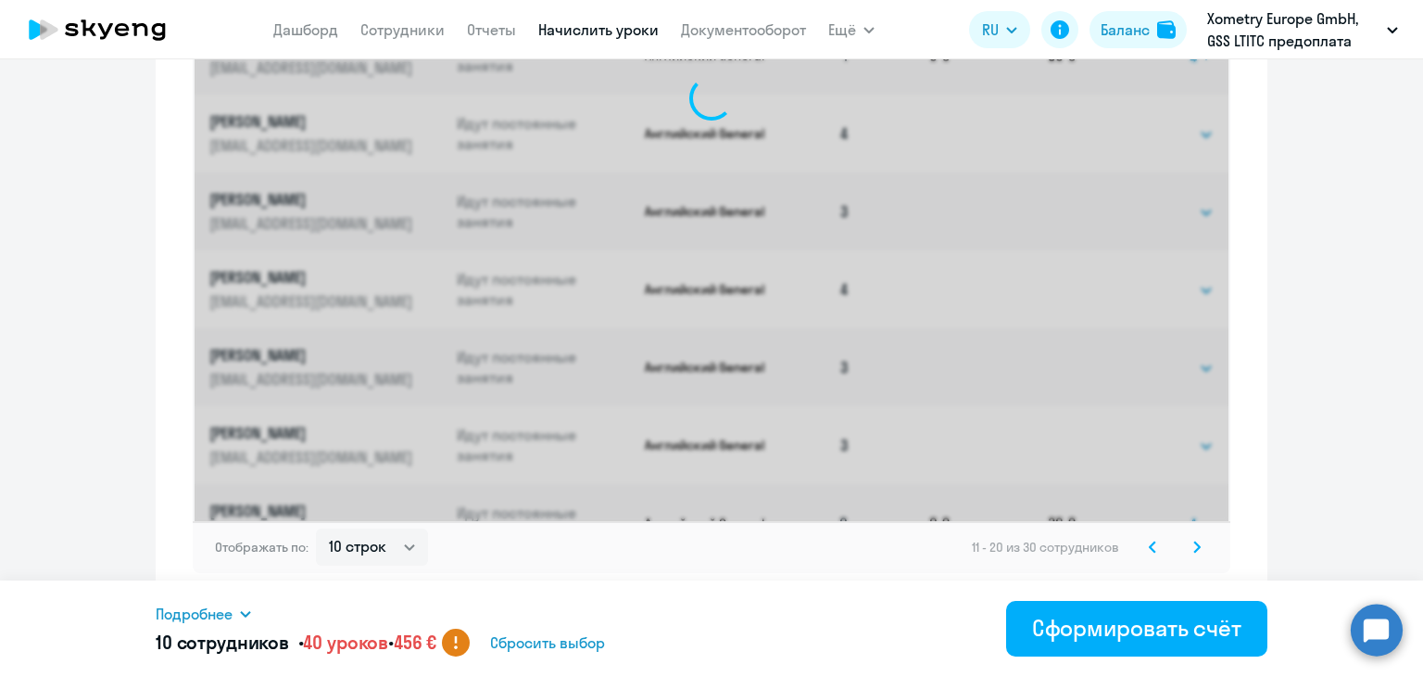
select select "4"
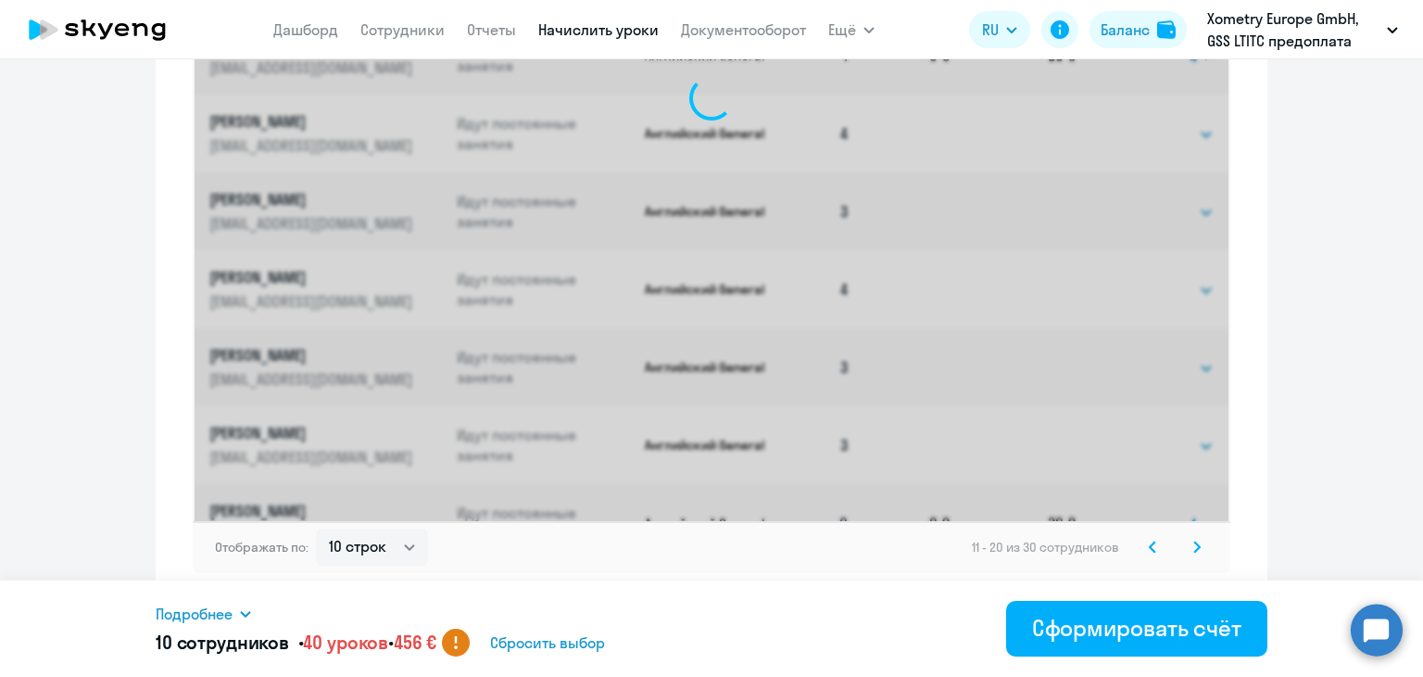
select select "4"
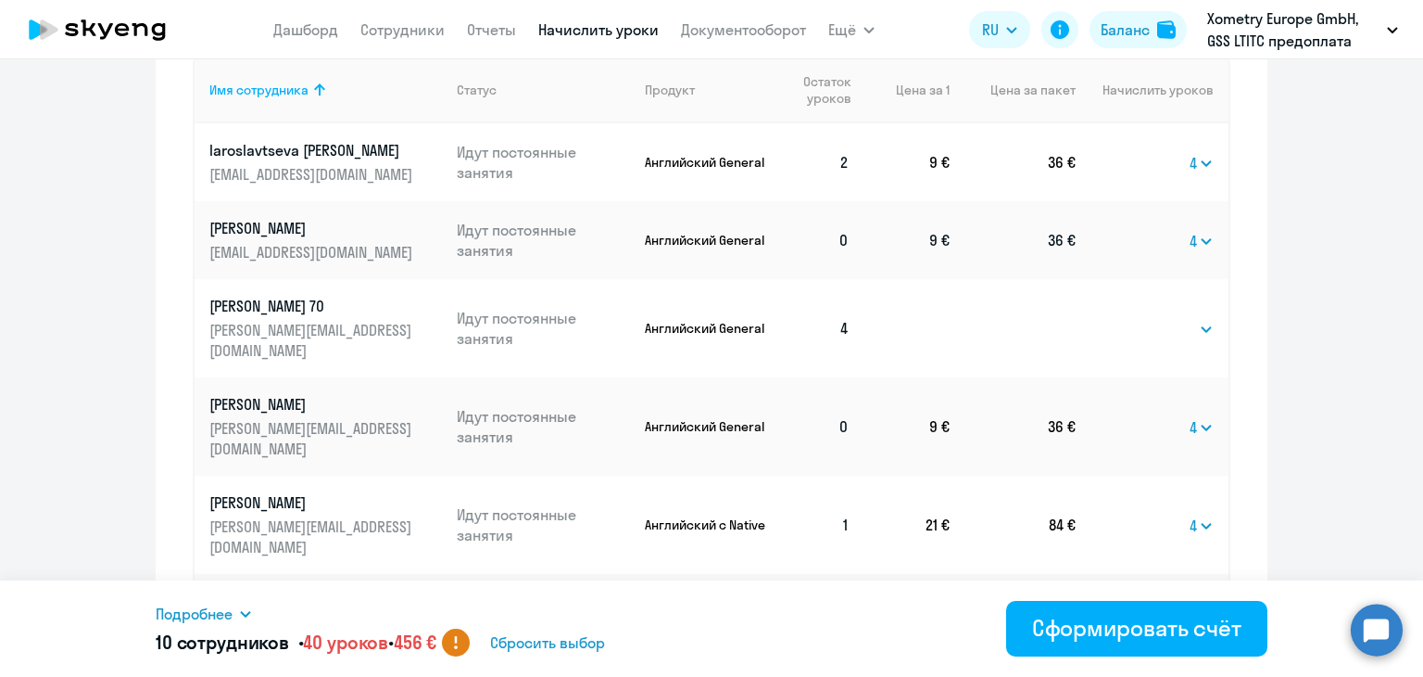
scroll to position [813, 0]
click at [1195, 162] on select "Выбрать 4 8 16 32 64" at bounding box center [1202, 161] width 24 height 22
select select
click at [1190, 150] on select "Выбрать 4 8 16 32 64" at bounding box center [1202, 161] width 24 height 22
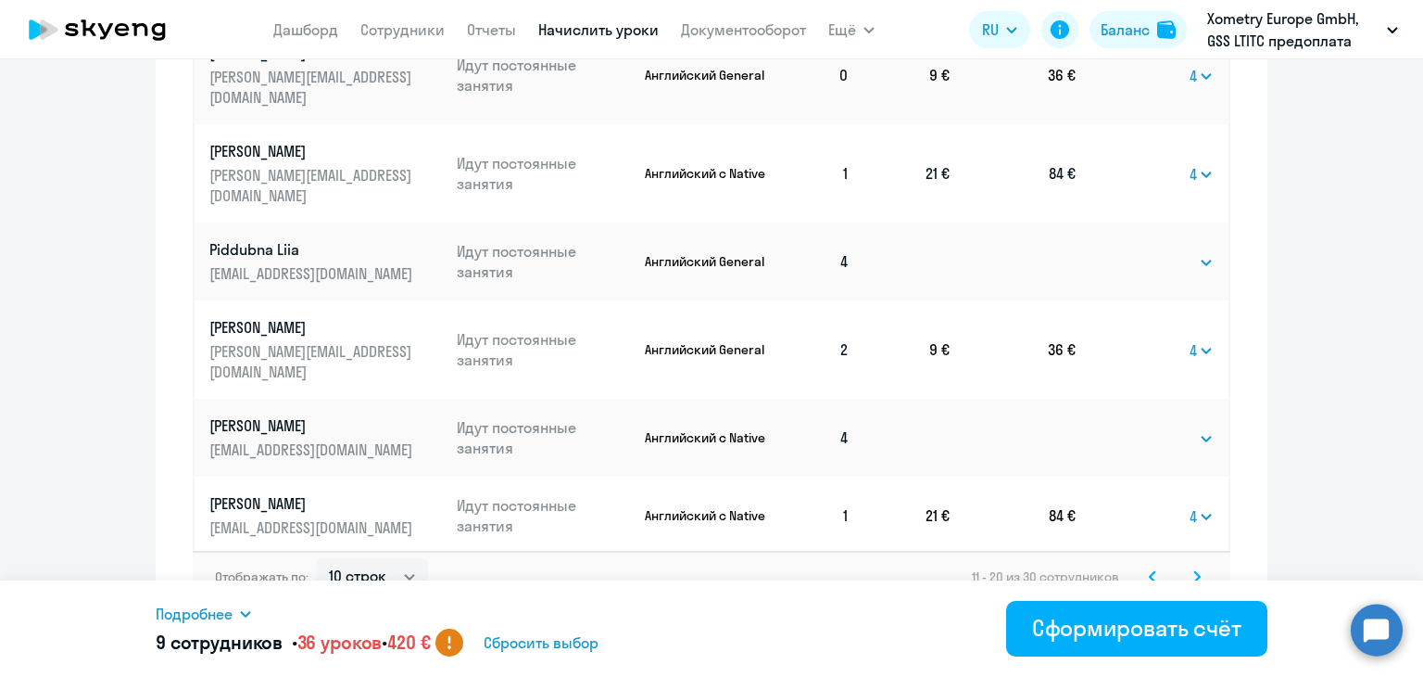
scroll to position [1163, 0]
click at [1196, 338] on select "Выбрать 4 8 16 32 64" at bounding box center [1202, 349] width 24 height 22
select select
click at [1190, 338] on select "Выбрать 4 8 16 32 64" at bounding box center [1202, 349] width 24 height 22
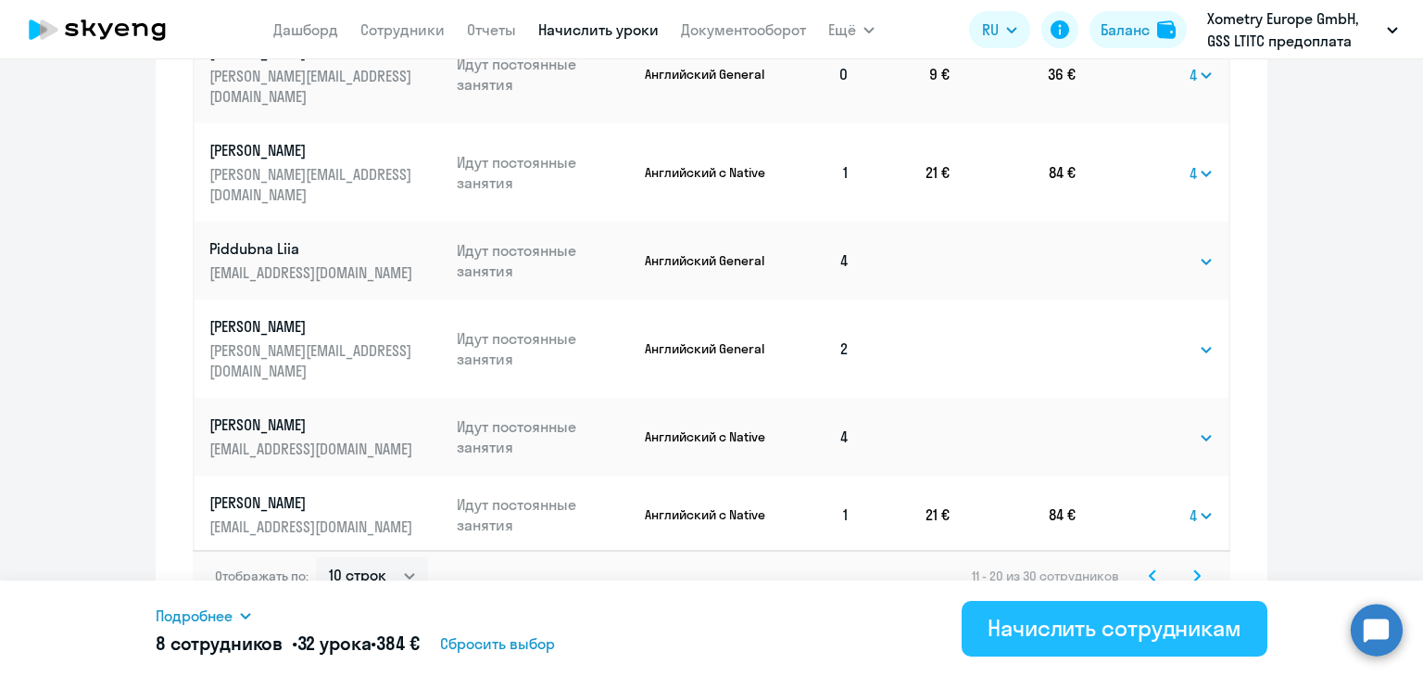
click at [1074, 624] on div "Начислить сотрудникам" at bounding box center [1115, 628] width 254 height 30
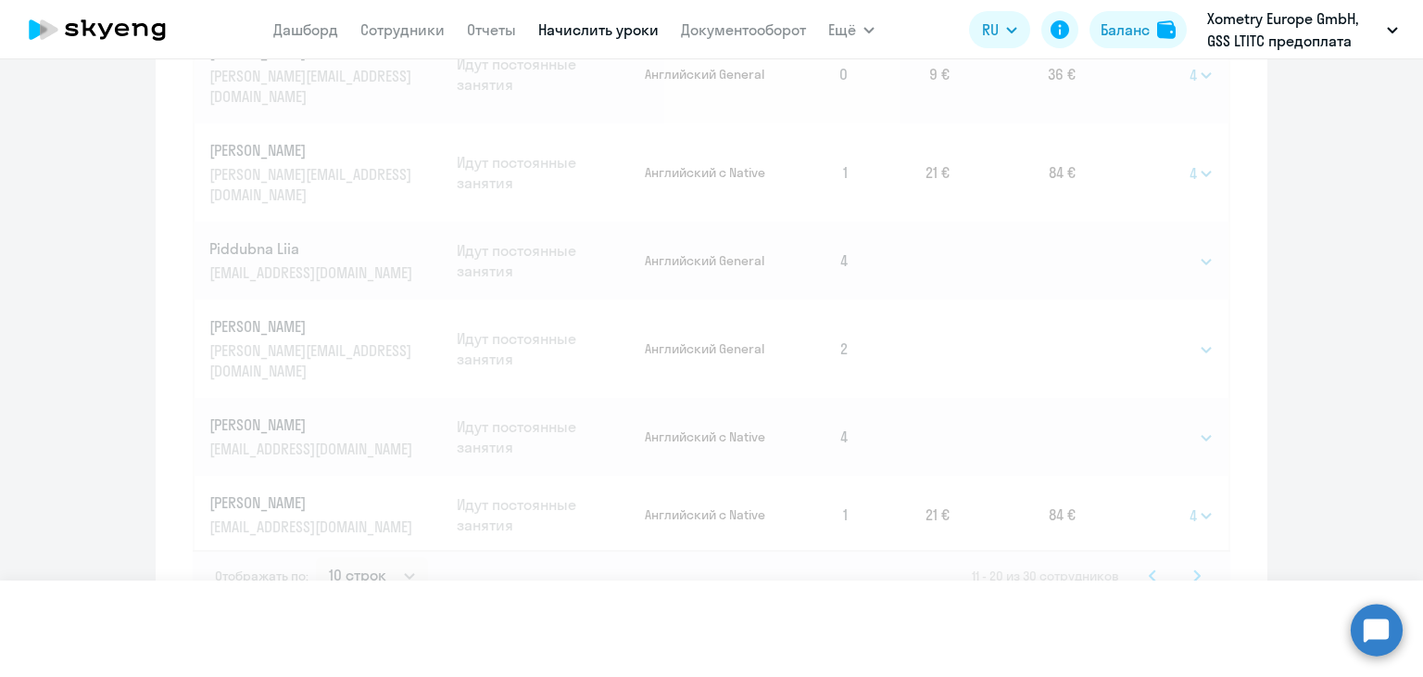
select select
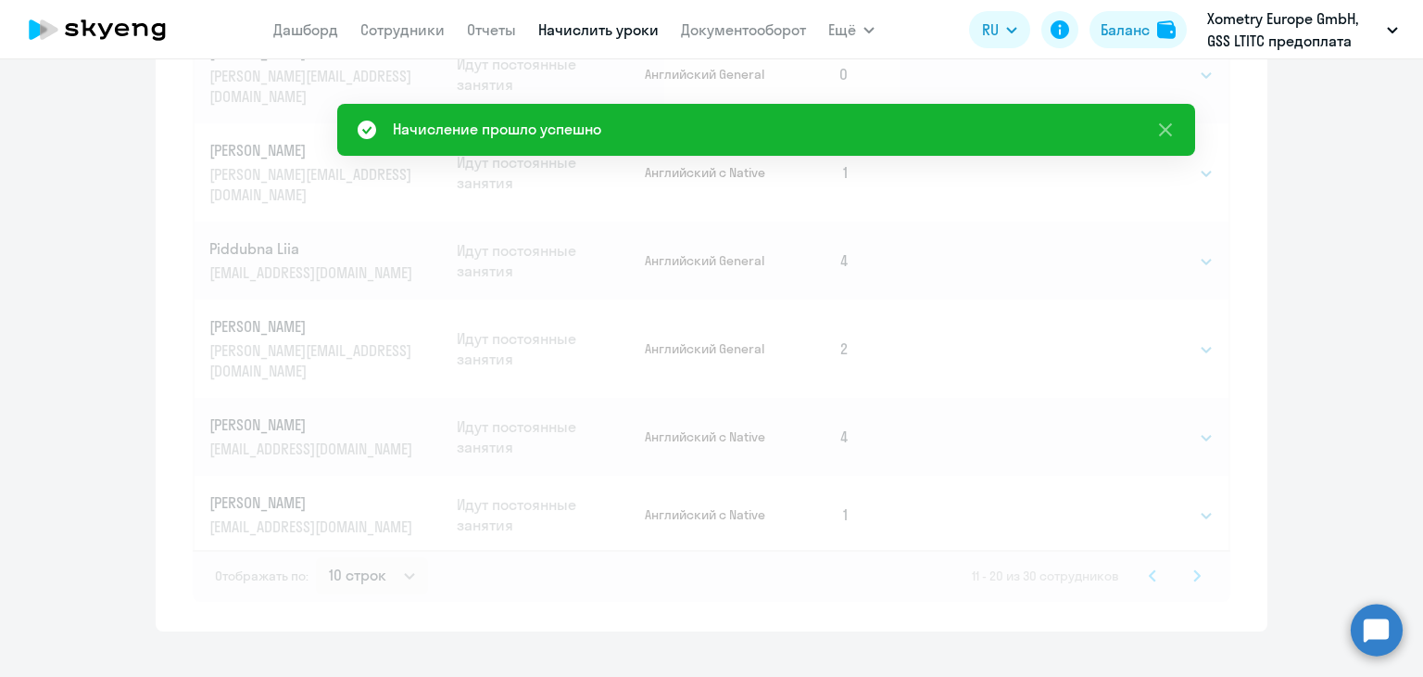
scroll to position [385, 0]
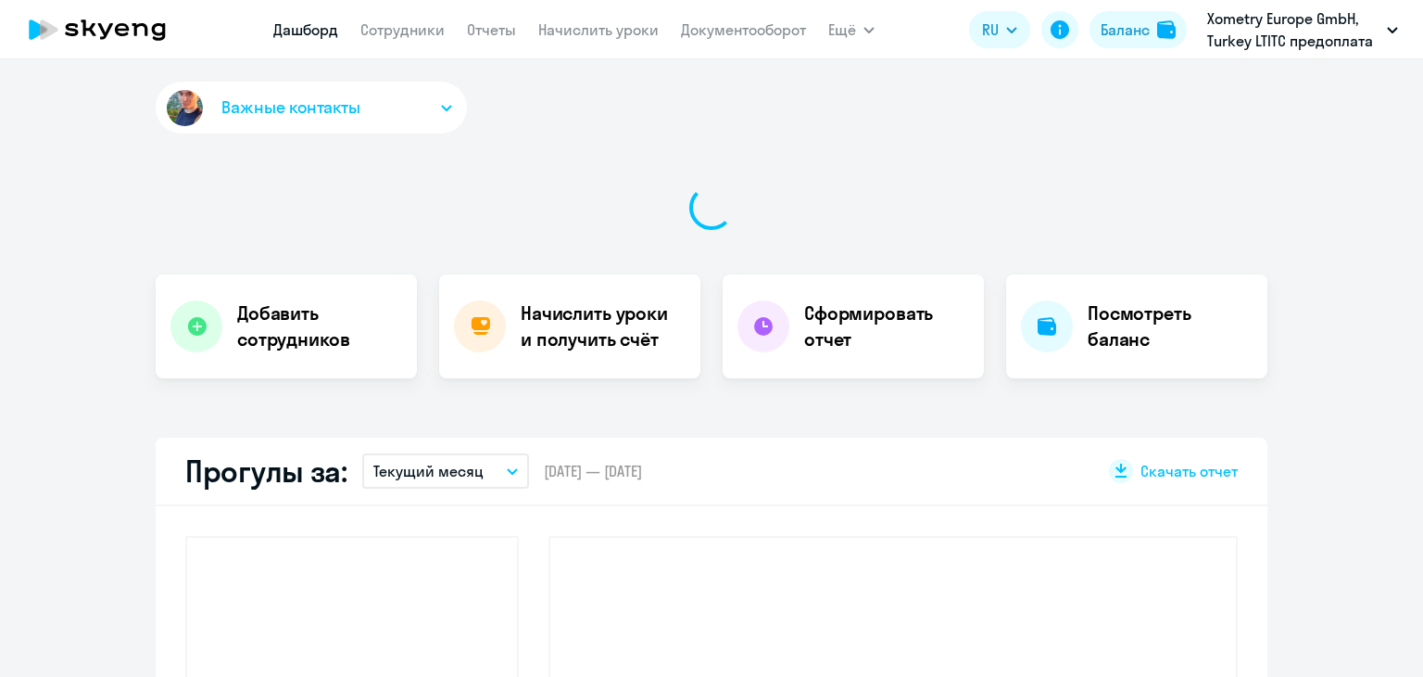
select select "30"
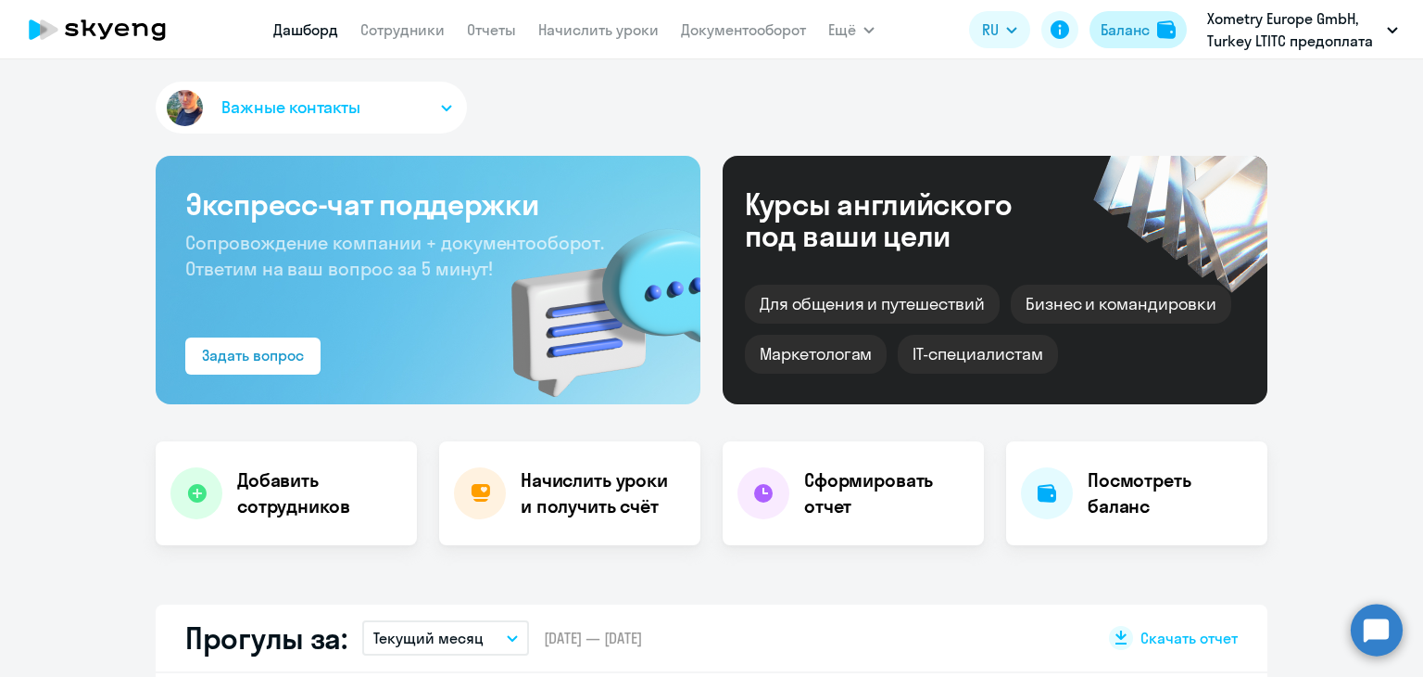
click at [1123, 38] on div "Баланс" at bounding box center [1125, 30] width 49 height 22
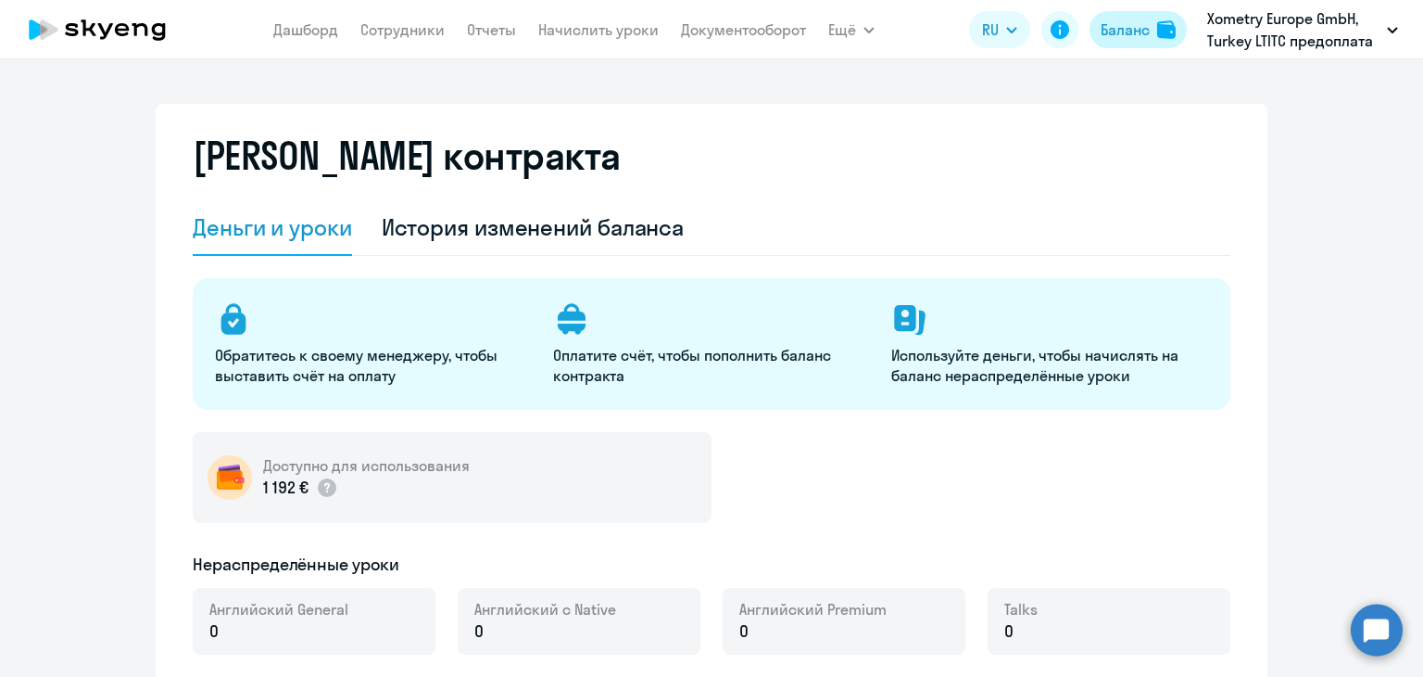
select select "english_adult_not_native_speaker"
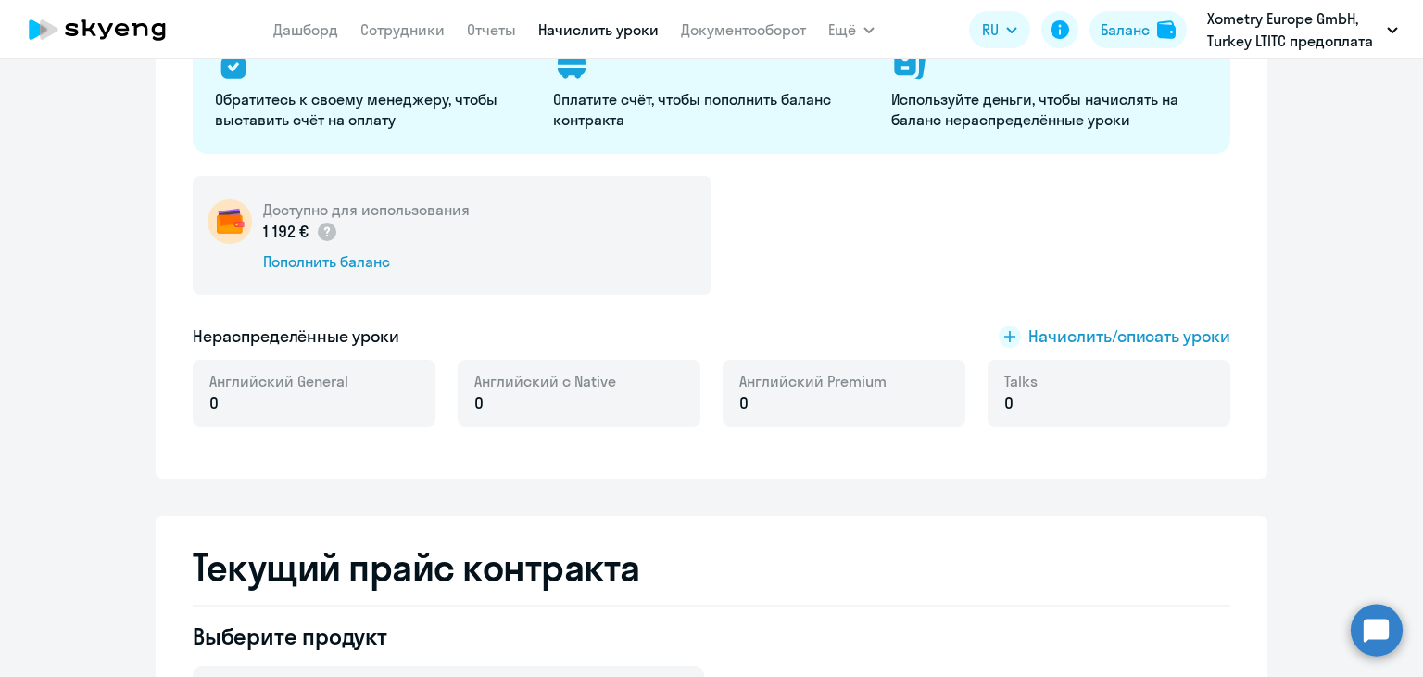
click at [638, 37] on link "Начислить уроки" at bounding box center [598, 29] width 120 height 19
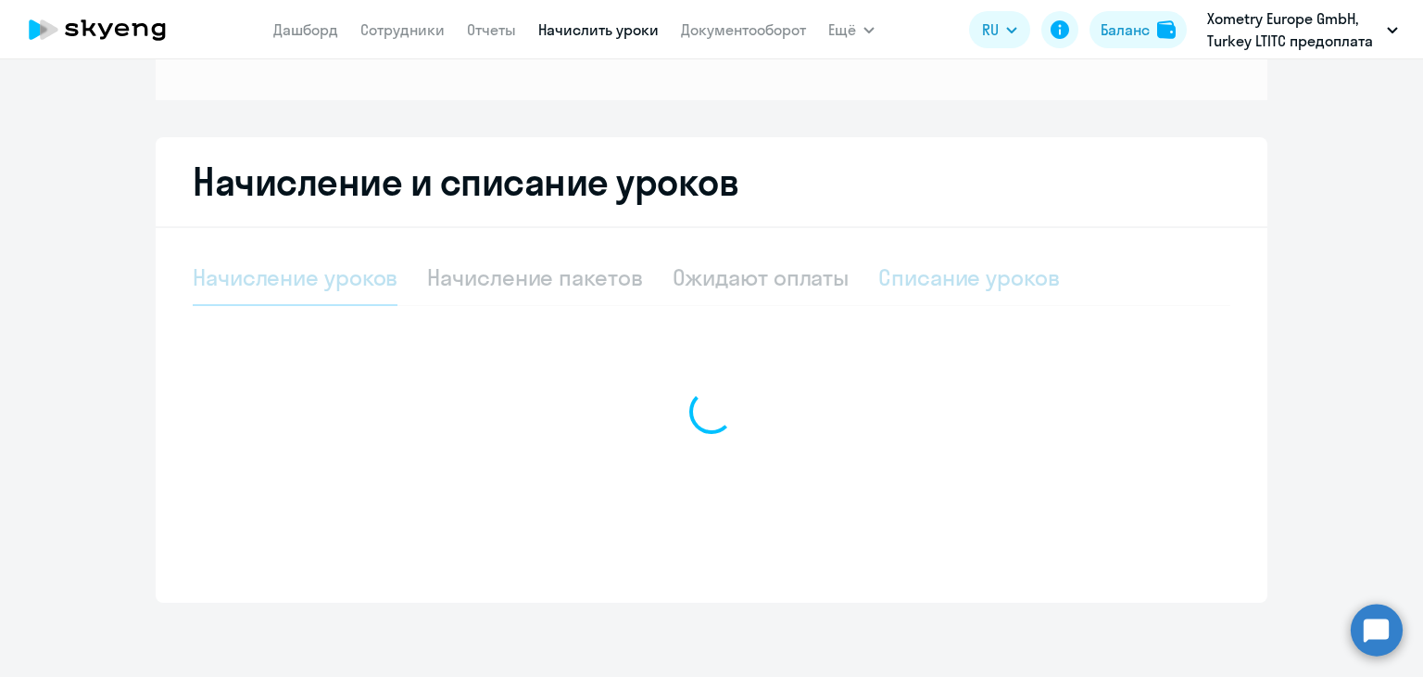
select select "10"
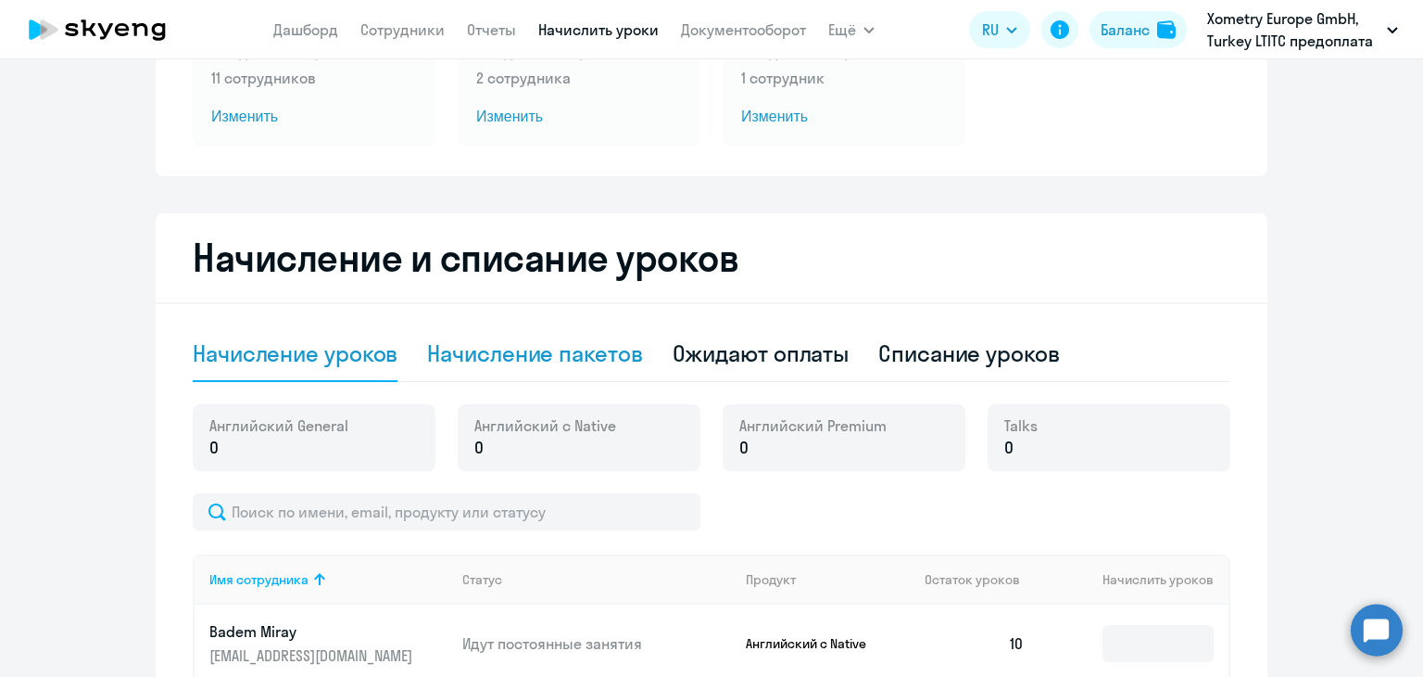
click at [556, 361] on div "Начисление пакетов" at bounding box center [534, 353] width 215 height 30
select select "10"
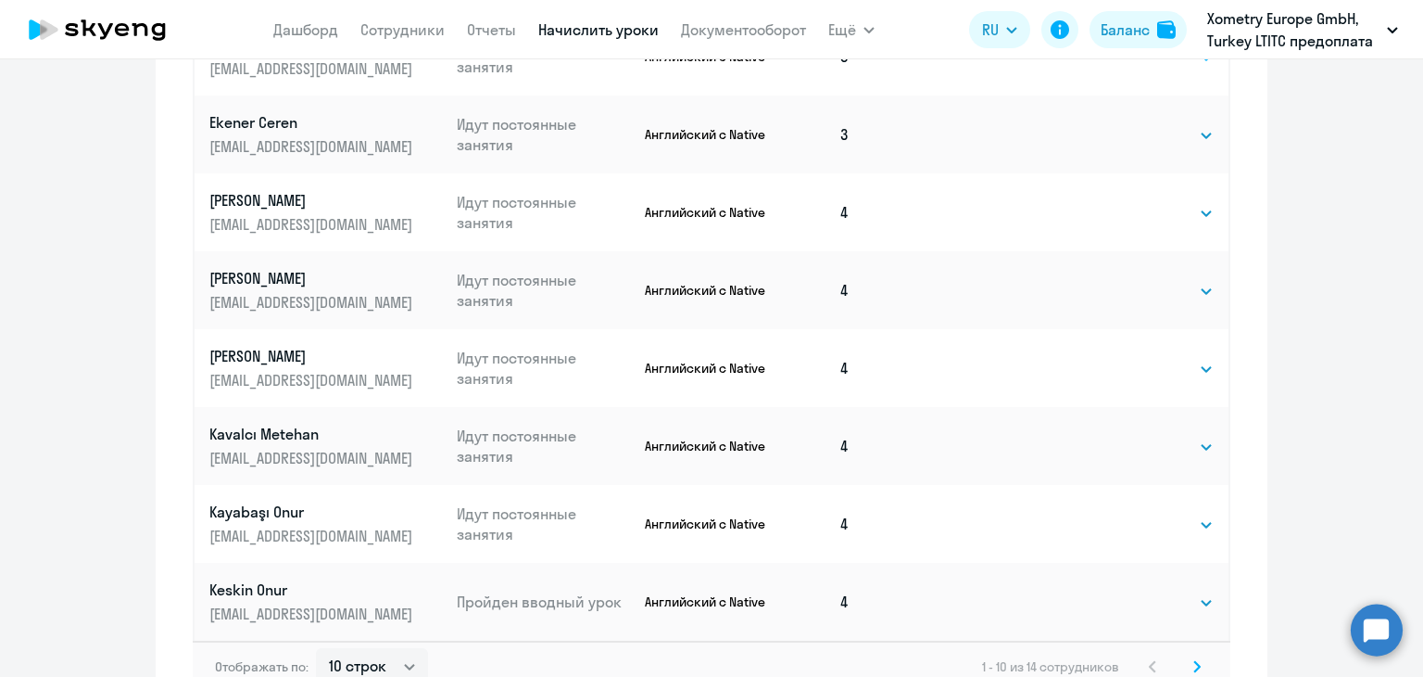
scroll to position [1192, 0]
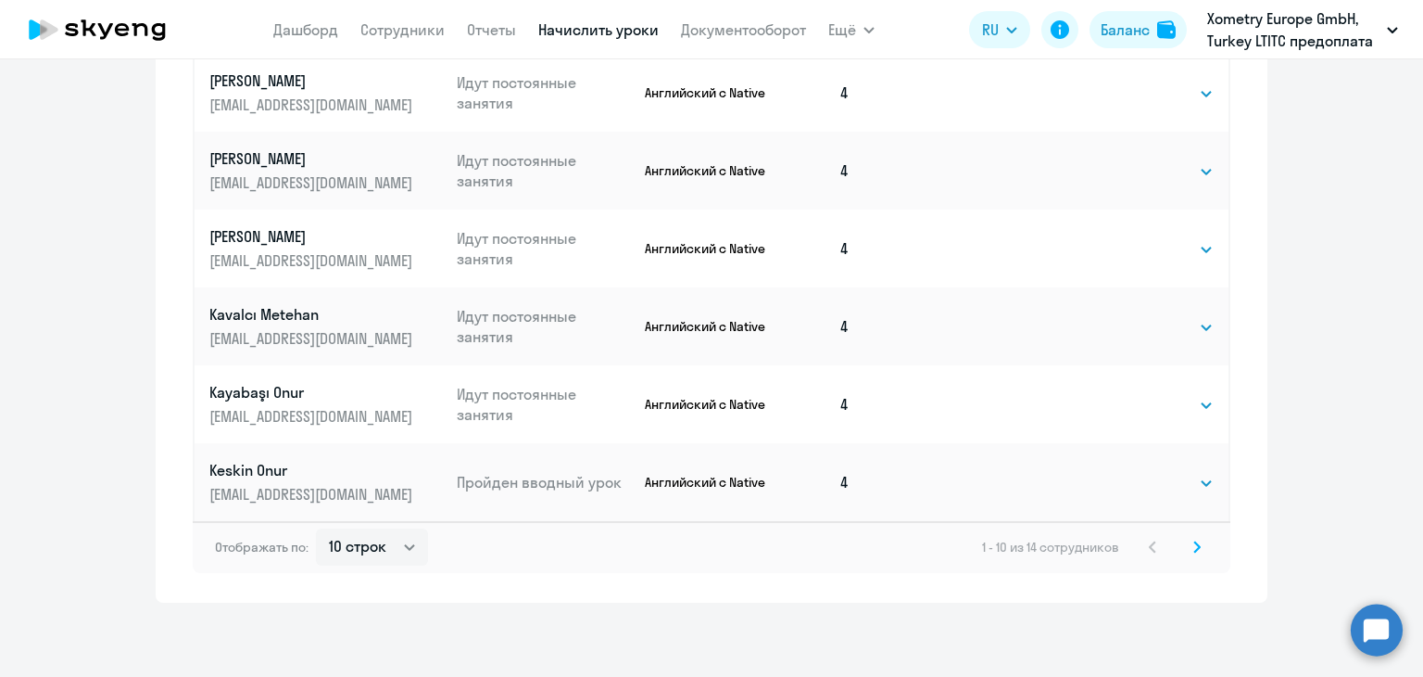
click at [1191, 553] on svg-icon at bounding box center [1197, 547] width 22 height 22
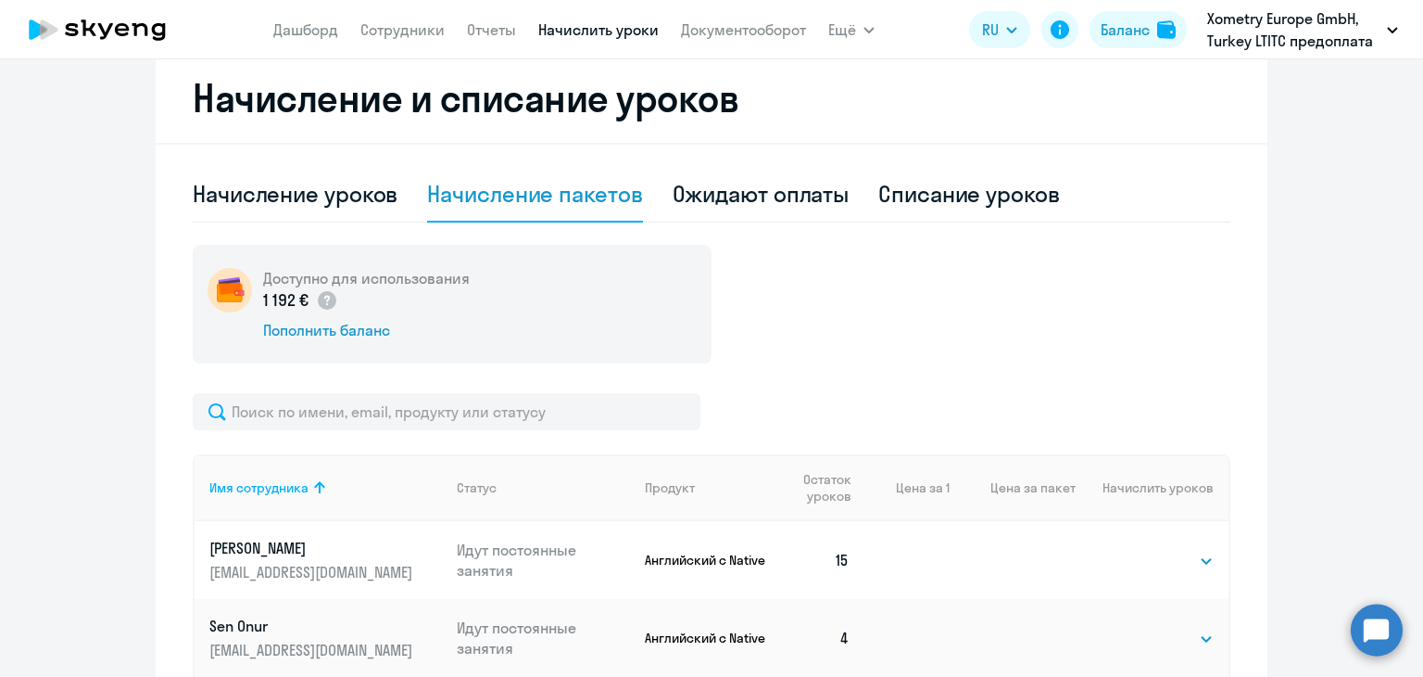
scroll to position [725, 0]
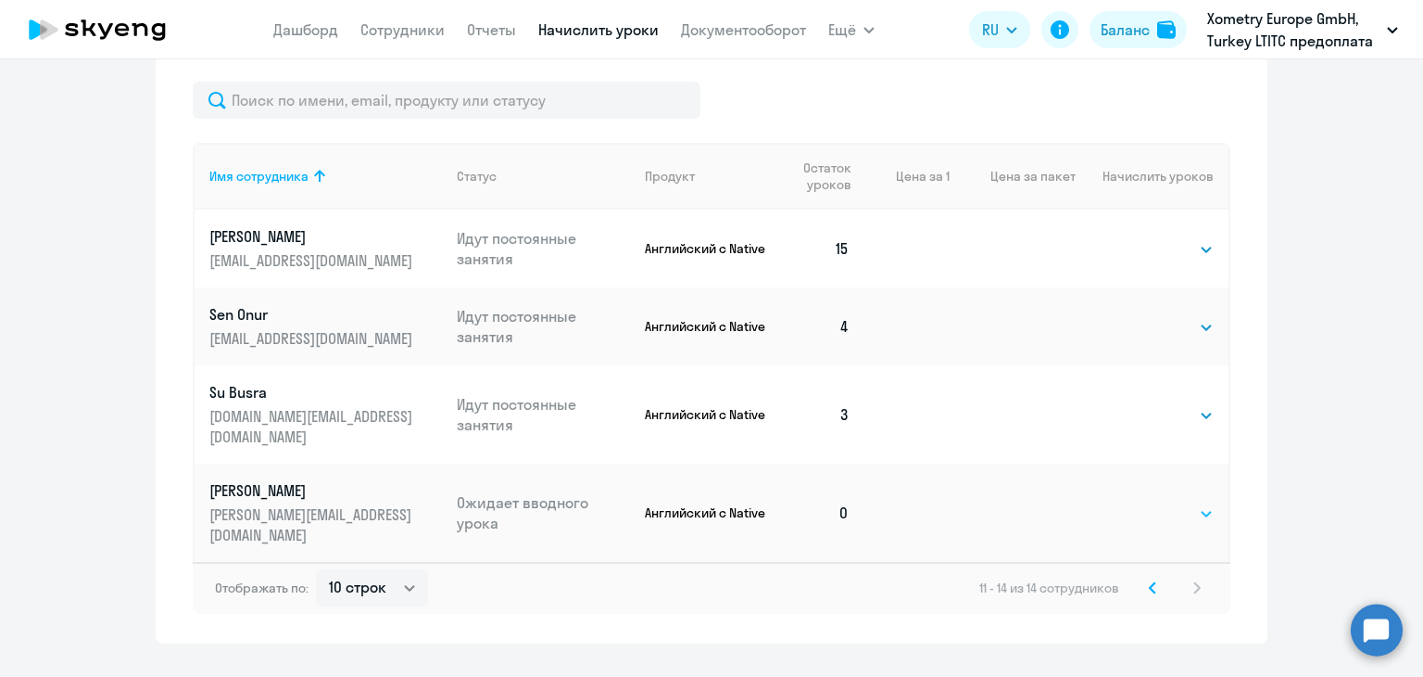
click at [1151, 502] on select "Выбрать 4 8 16 32 64" at bounding box center [1176, 513] width 76 height 22
click at [1241, 447] on div "Начисление и списание уроков Начисление уроков Начисление пакетов Ожидают оплат…" at bounding box center [712, 192] width 1112 height 901
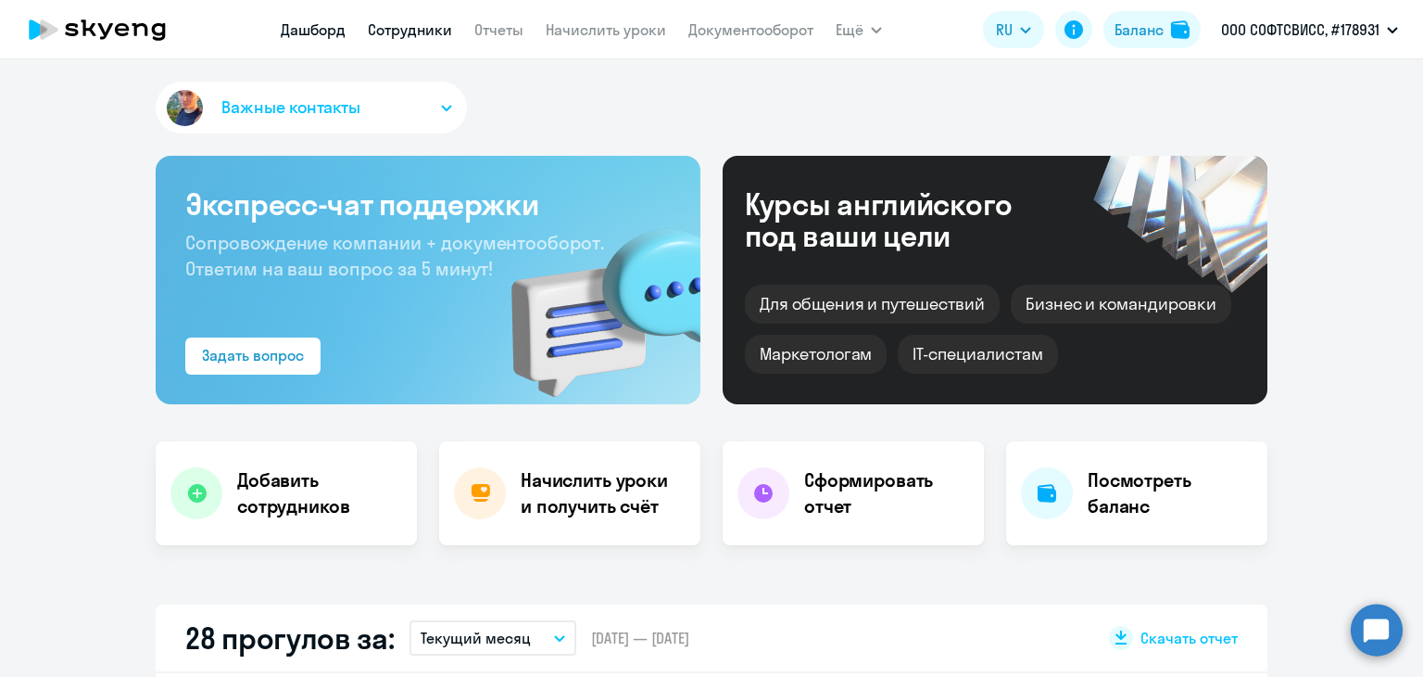
click at [426, 38] on link "Сотрудники" at bounding box center [410, 29] width 84 height 19
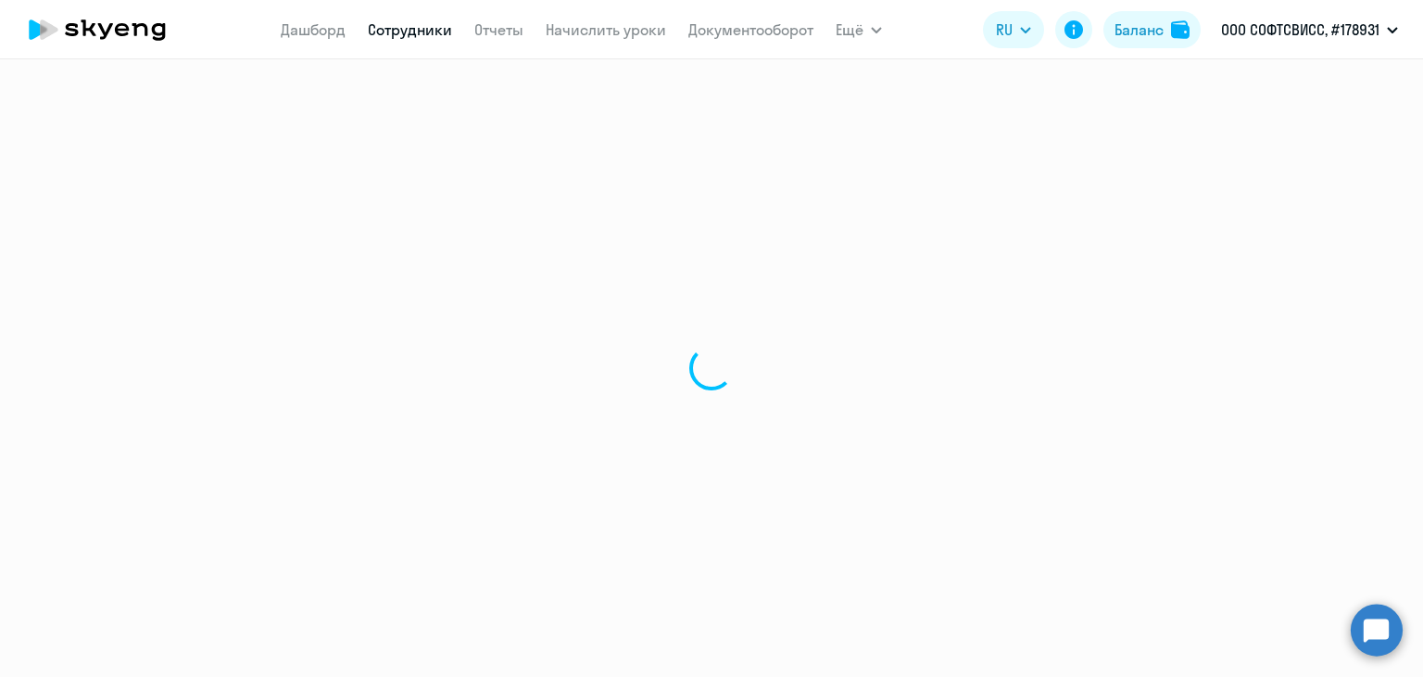
click at [409, 32] on link "Сотрудники" at bounding box center [410, 29] width 84 height 19
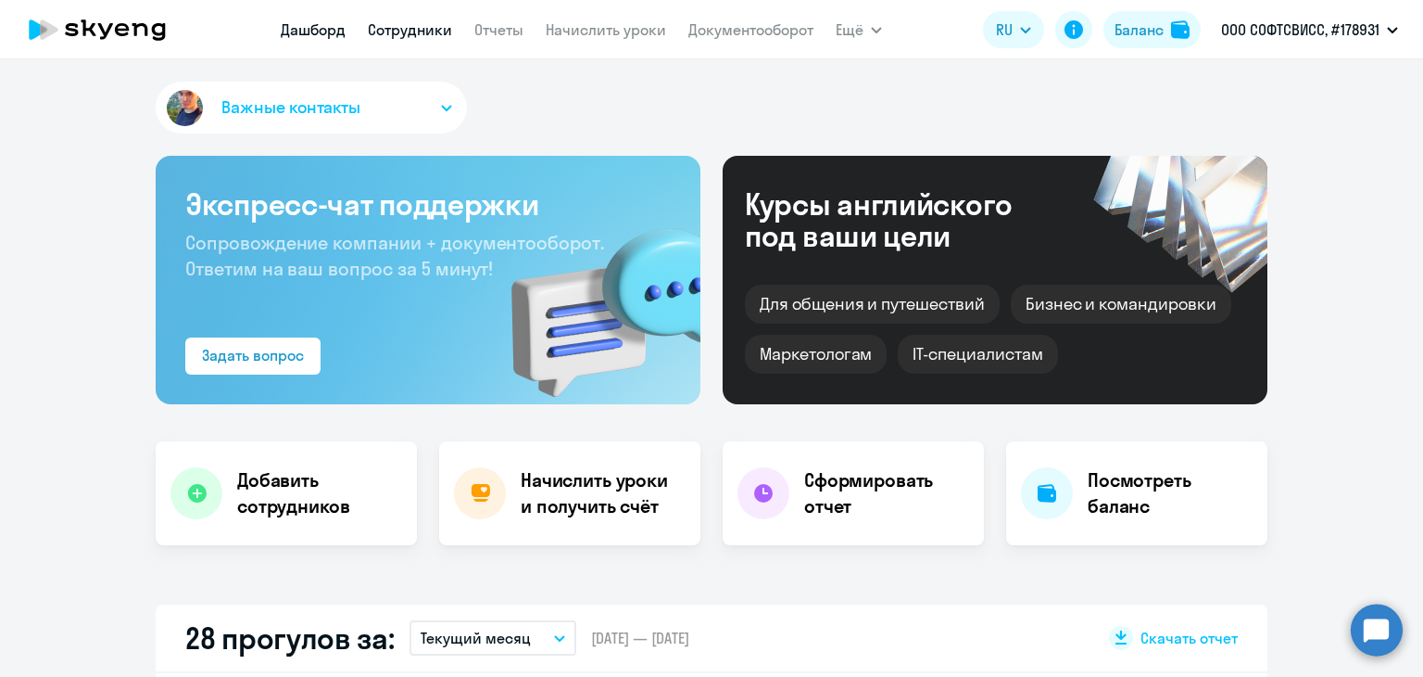
click at [380, 27] on link "Сотрудники" at bounding box center [410, 29] width 84 height 19
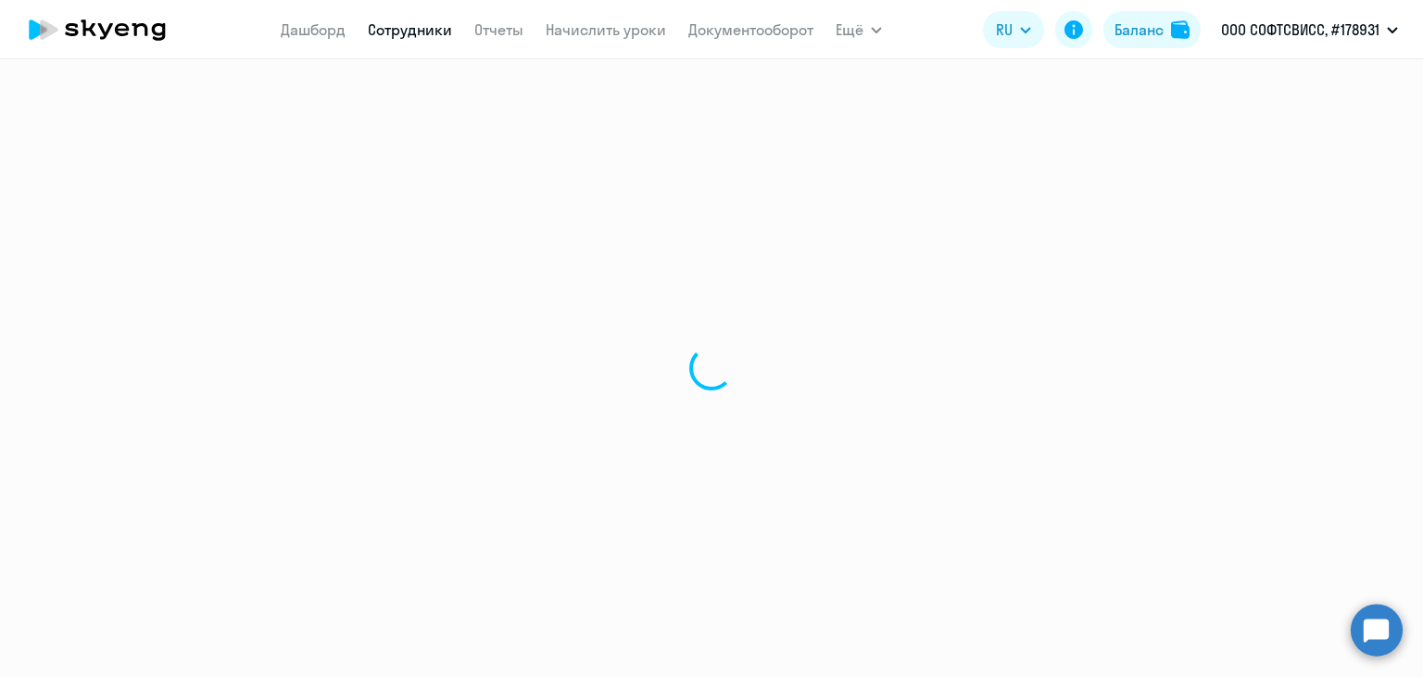
select select "30"
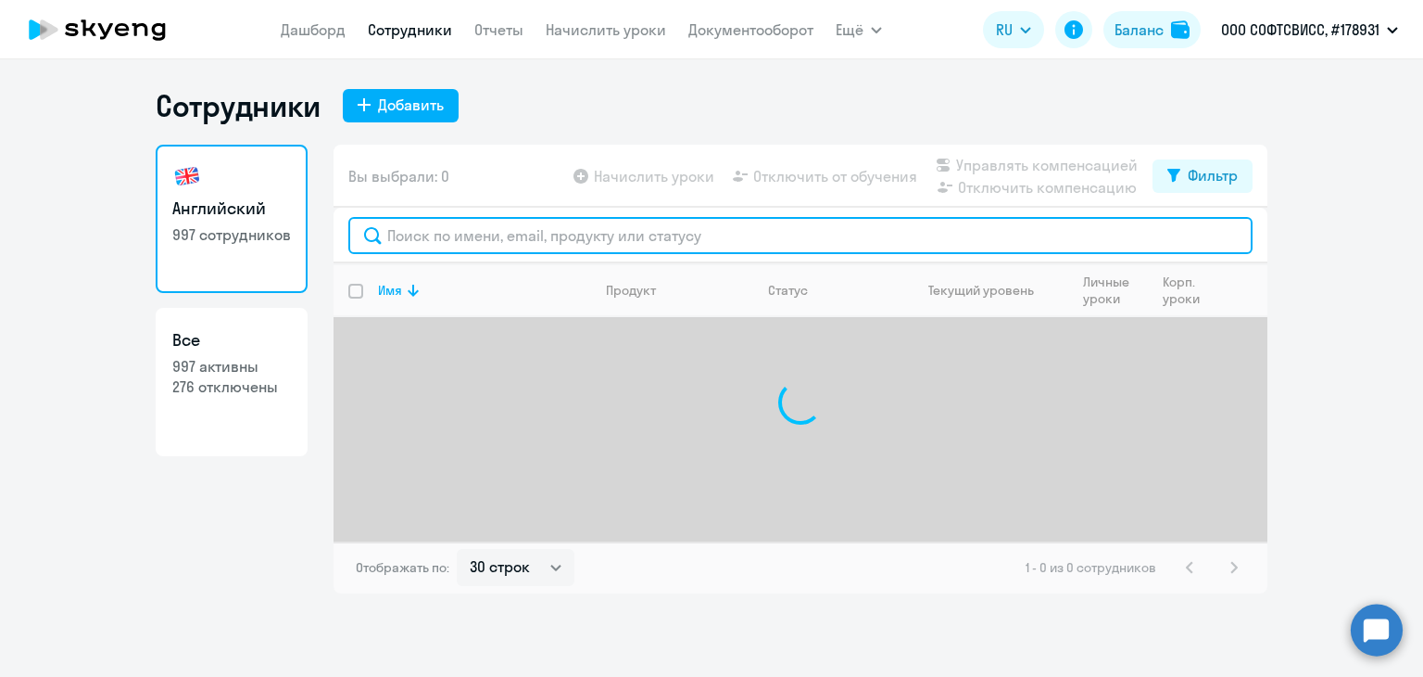
click at [411, 234] on input "text" at bounding box center [800, 235] width 904 height 37
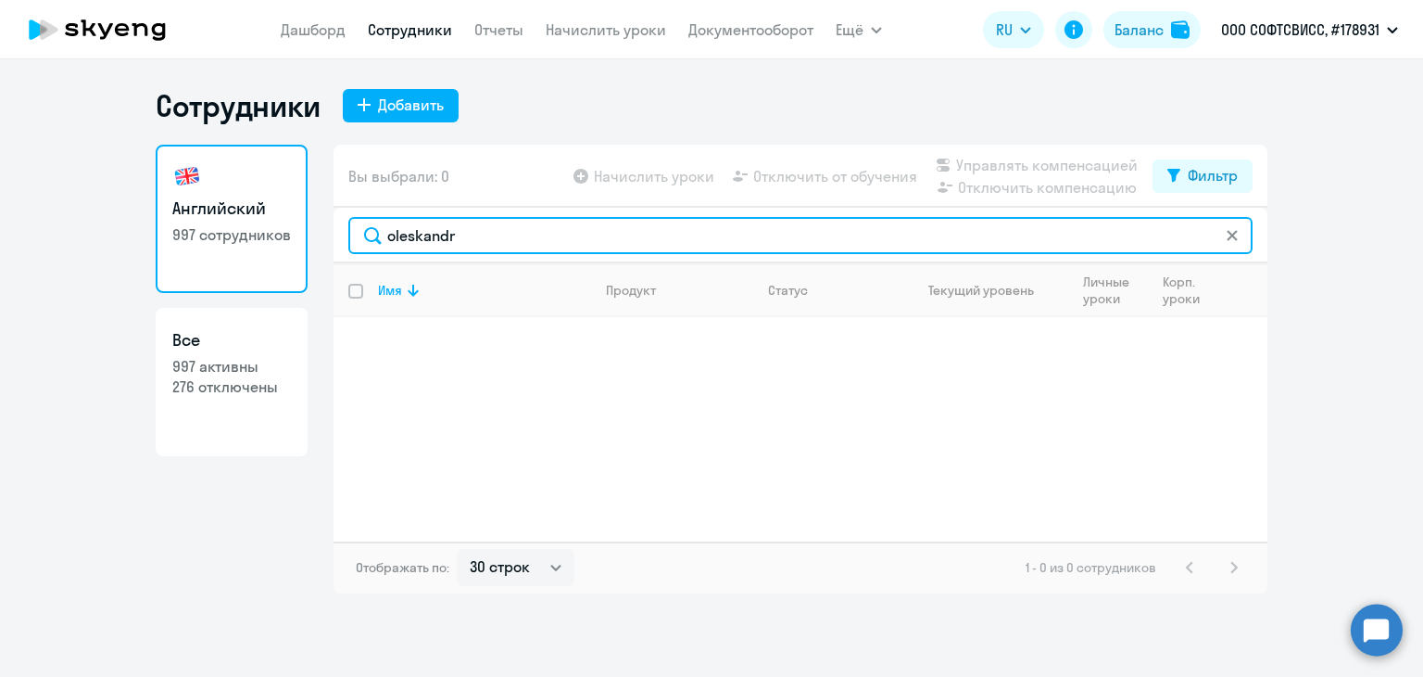
click at [511, 236] on input "oleskandr" at bounding box center [800, 235] width 904 height 37
click at [418, 233] on input "oleskandr" at bounding box center [800, 235] width 904 height 37
type input "oleksandr"
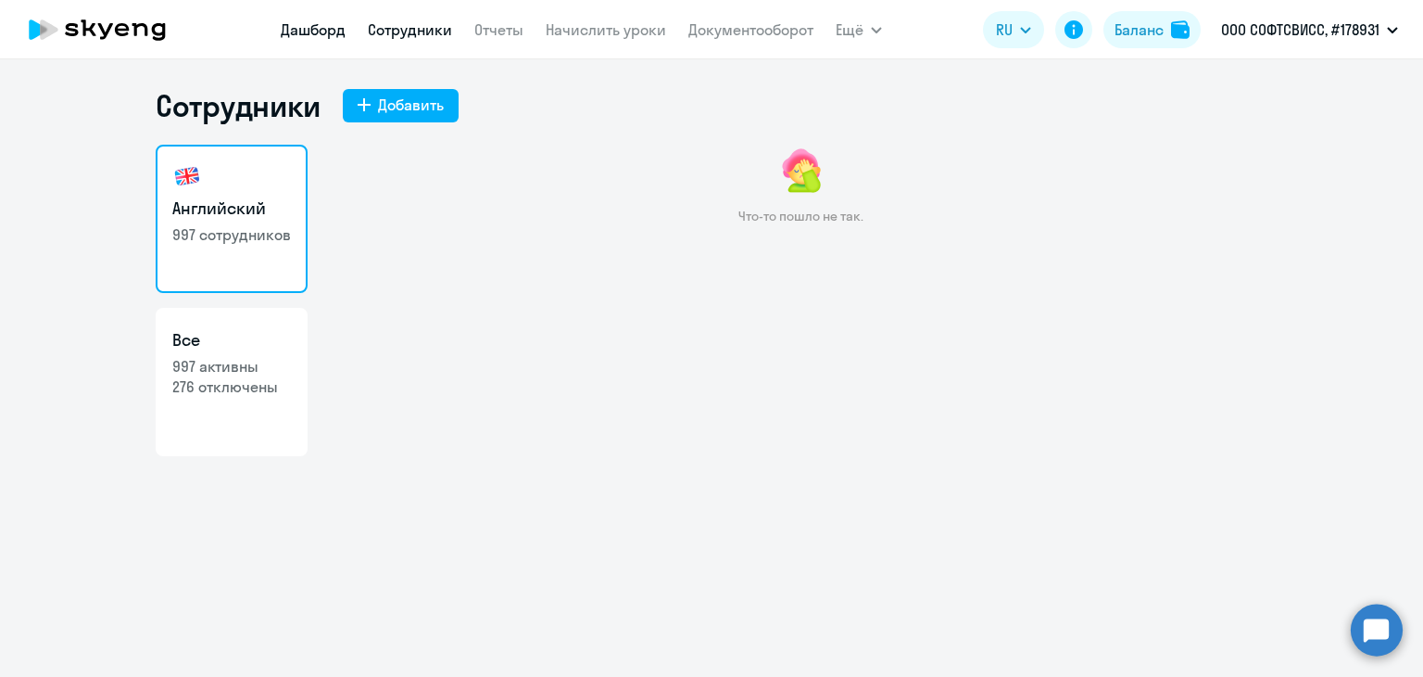
click at [321, 27] on link "Дашборд" at bounding box center [313, 29] width 65 height 19
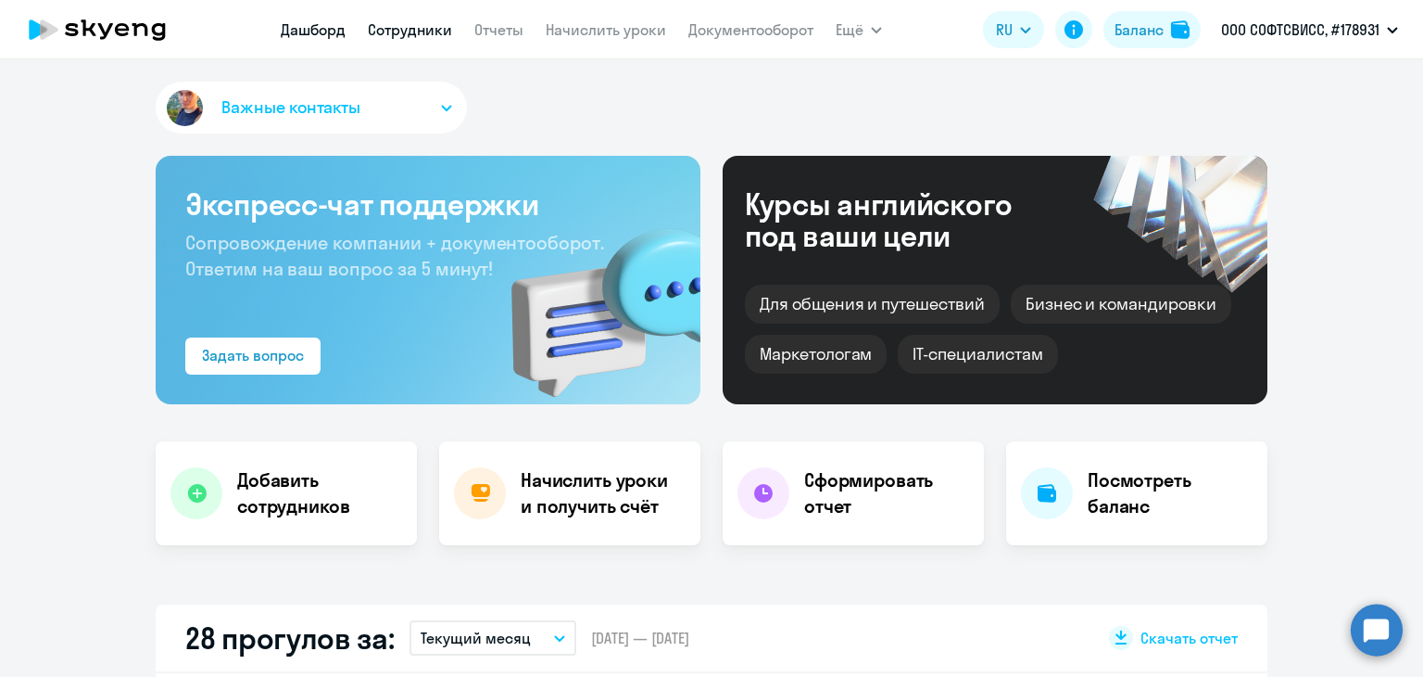
click at [399, 35] on link "Сотрудники" at bounding box center [410, 29] width 84 height 19
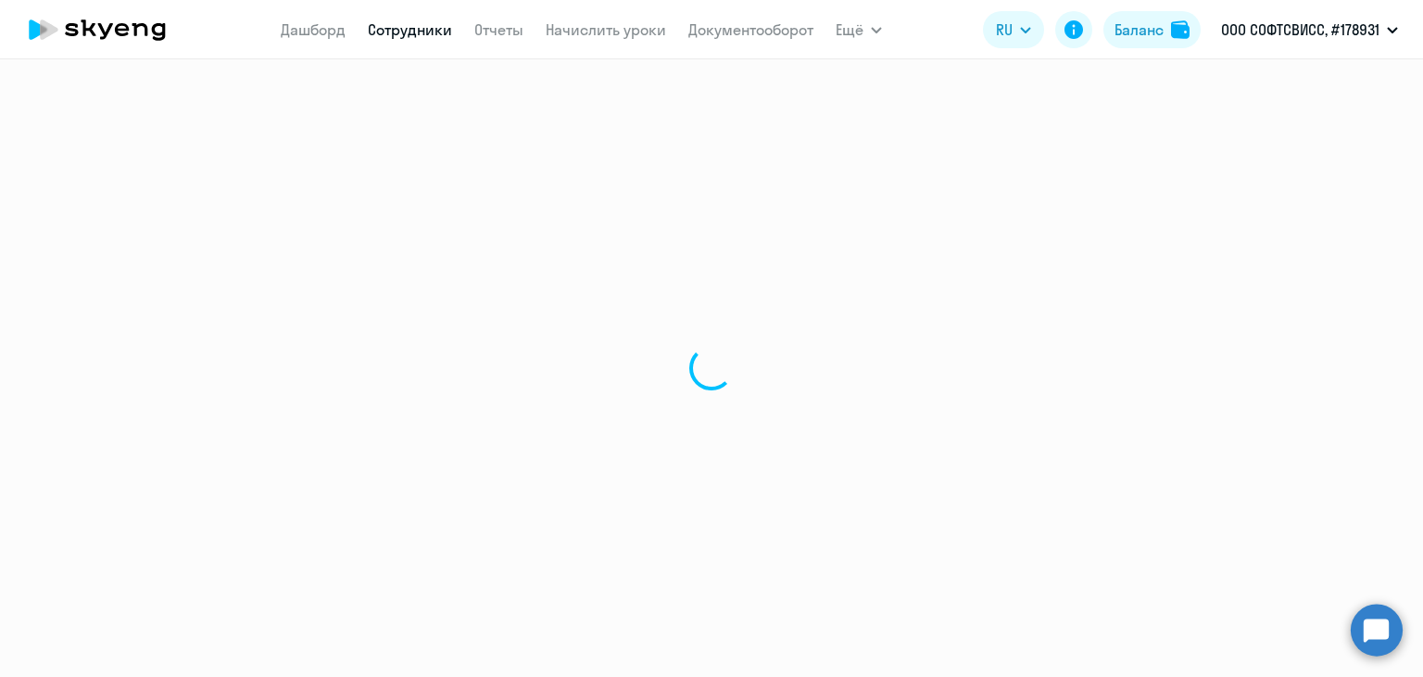
select select "30"
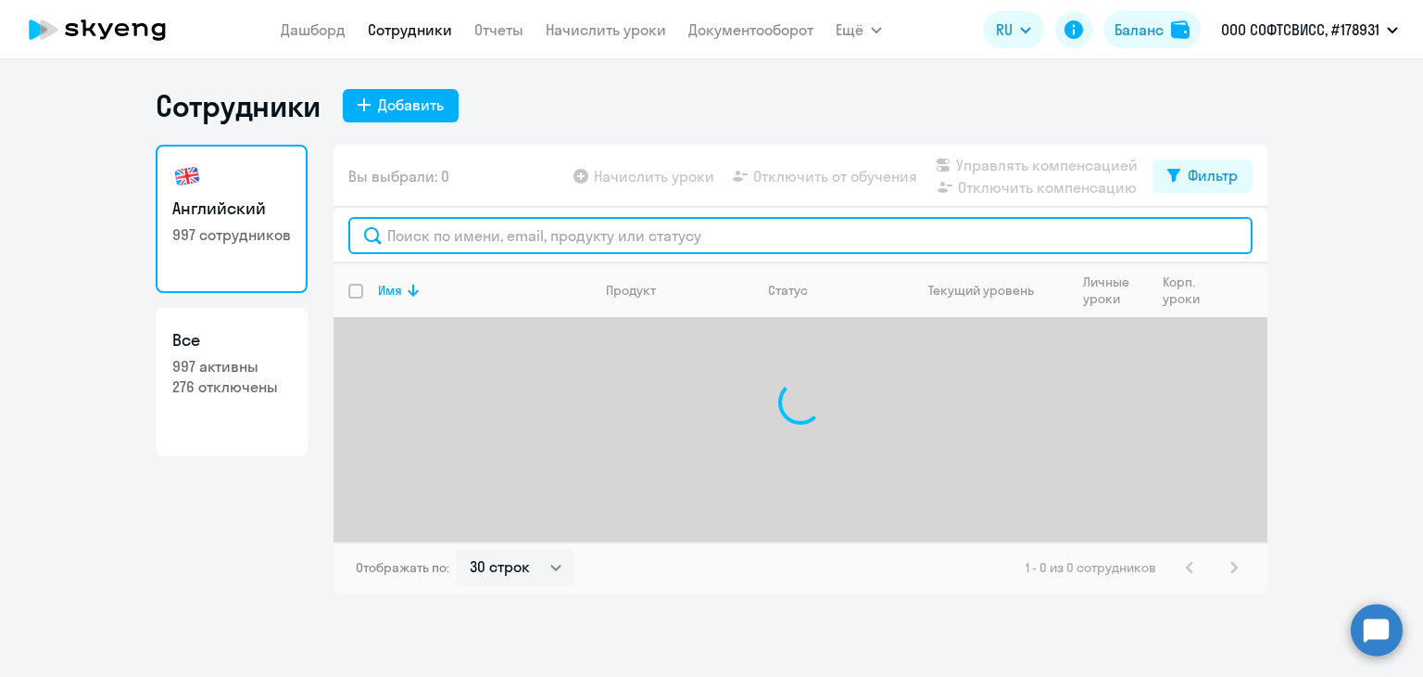
click at [451, 227] on input "text" at bounding box center [800, 235] width 904 height 37
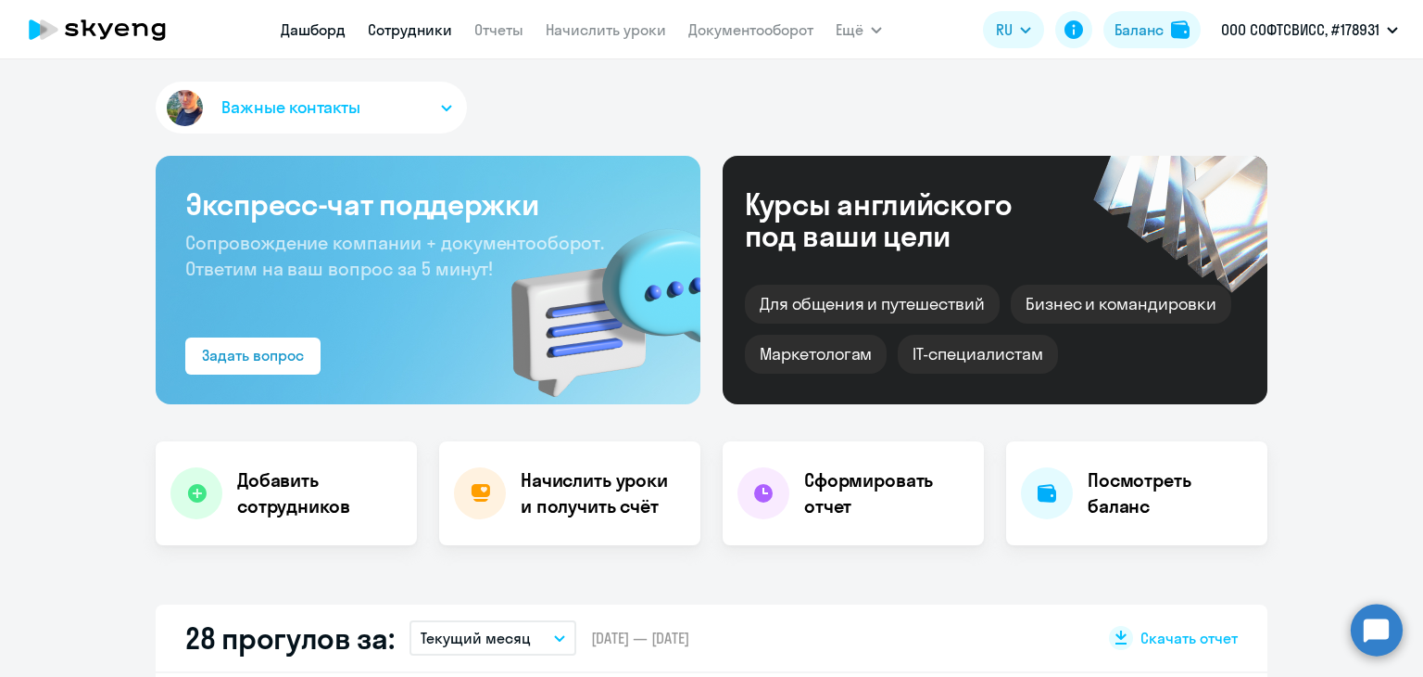
click at [436, 35] on link "Сотрудники" at bounding box center [410, 29] width 84 height 19
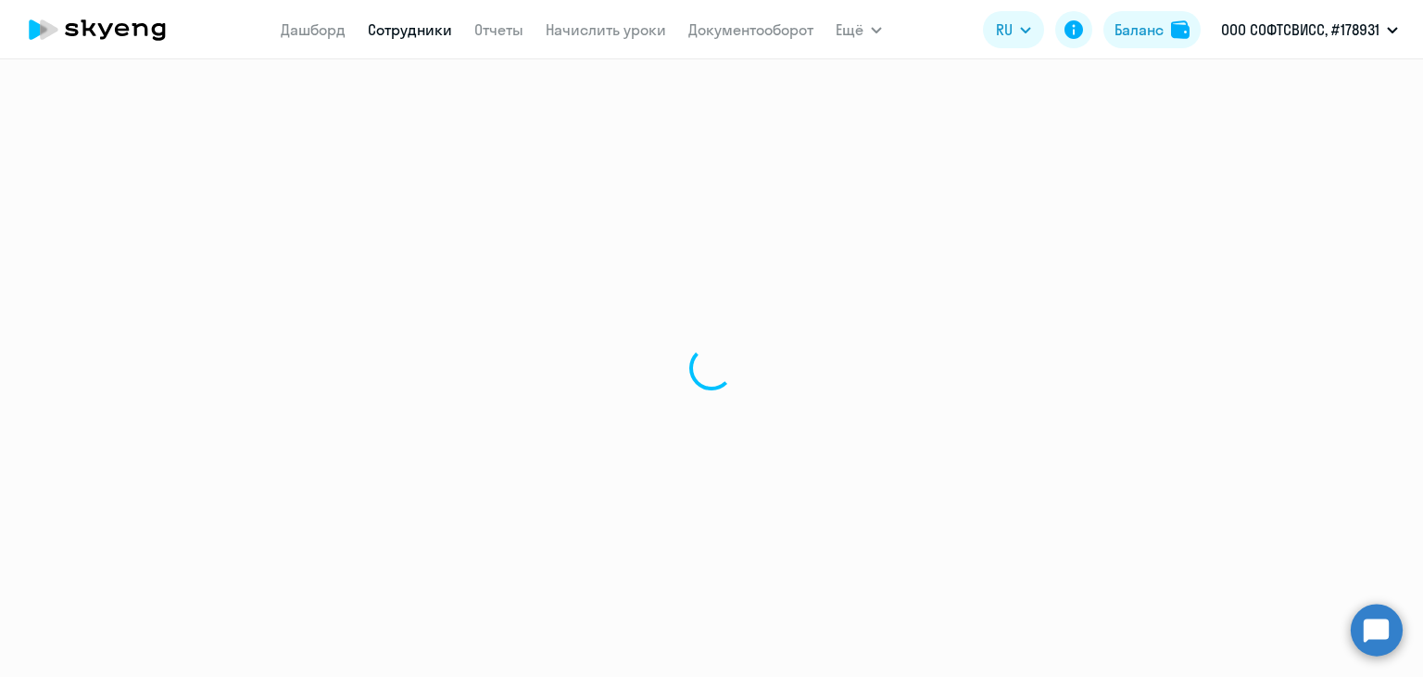
select select "30"
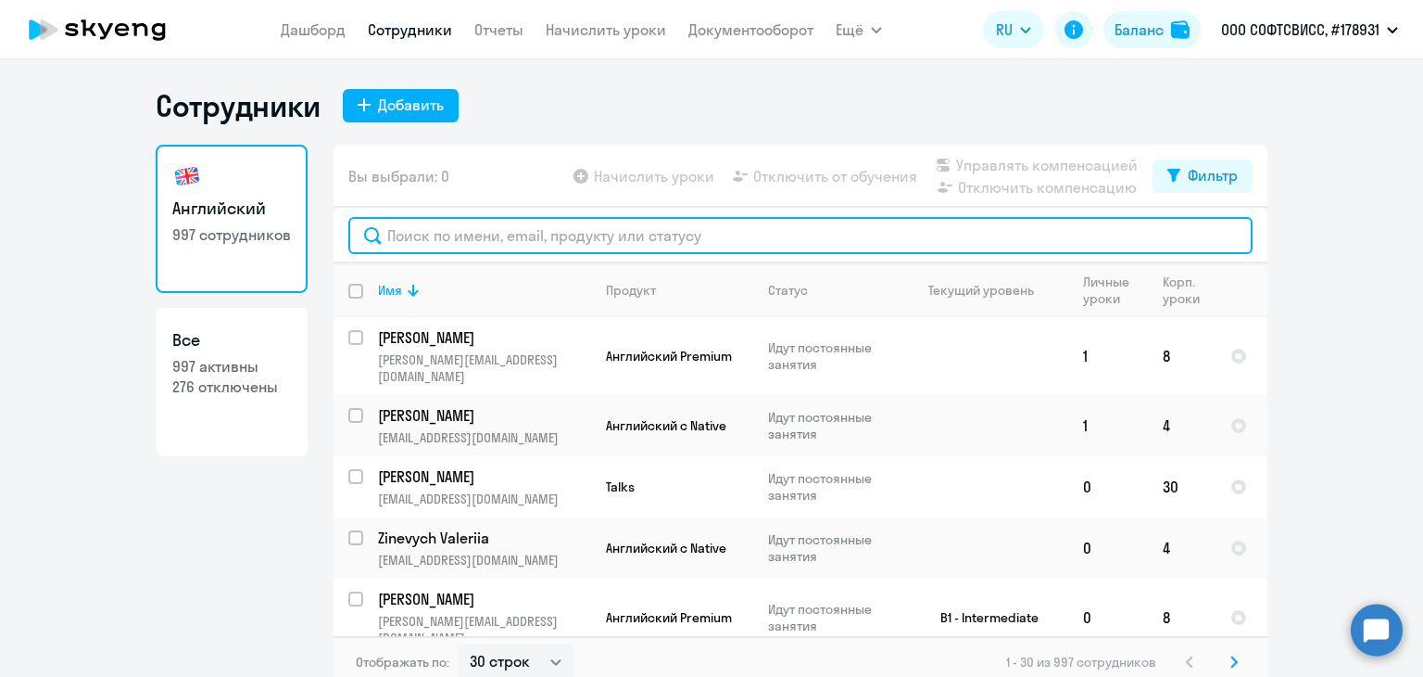
click at [465, 248] on input "text" at bounding box center [800, 235] width 904 height 37
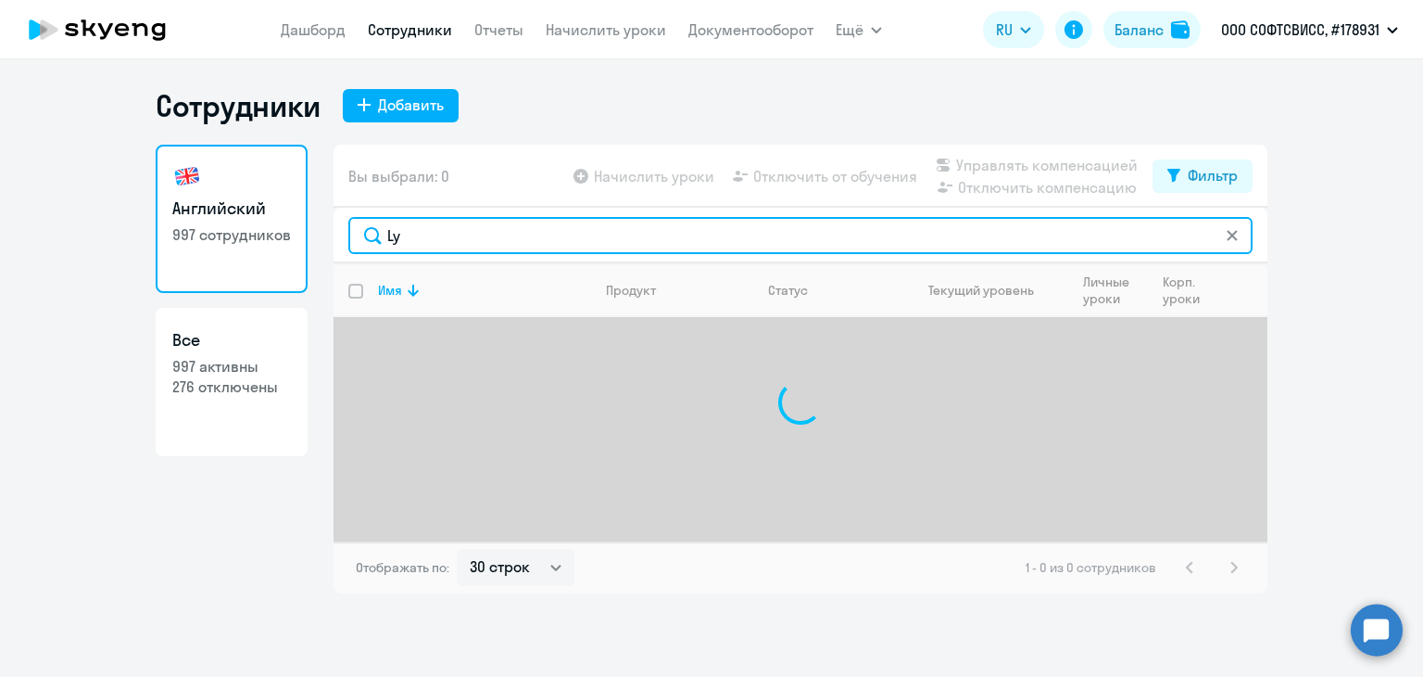
type input "L"
type input "Olek"
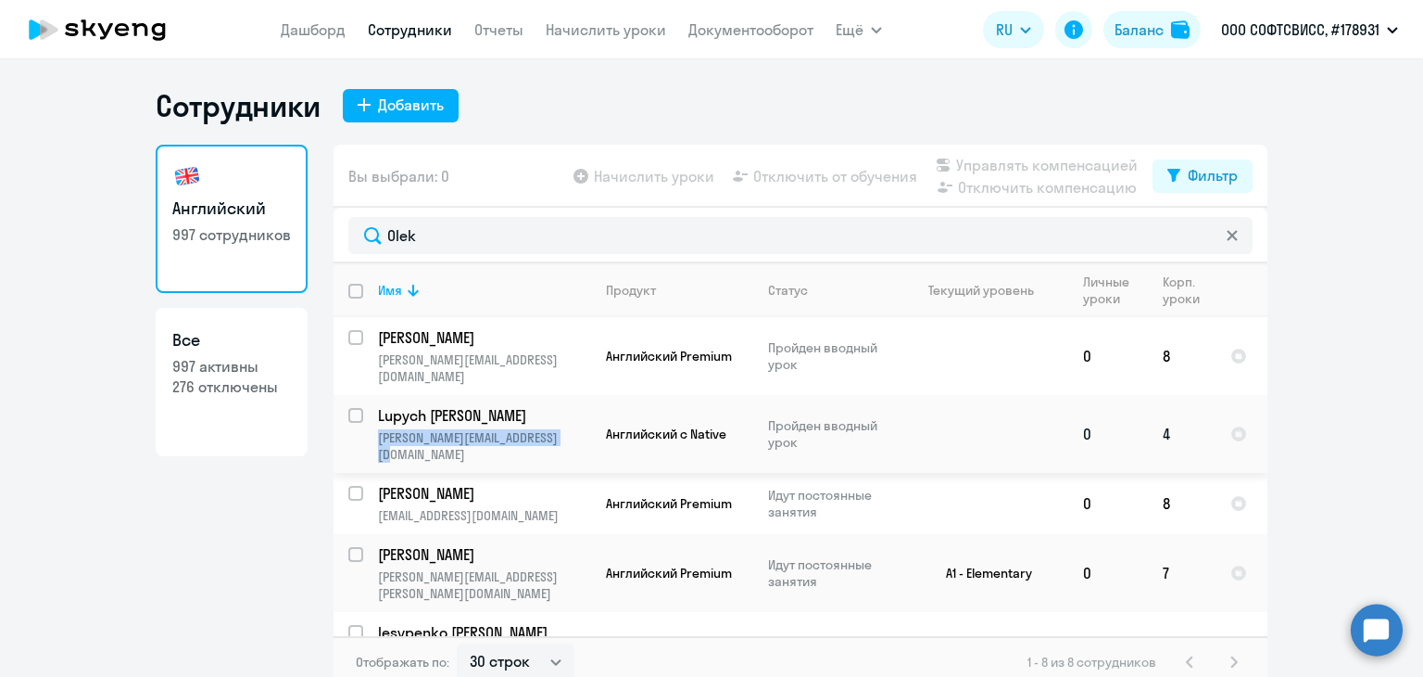
drag, startPoint x: 571, startPoint y: 425, endPoint x: 369, endPoint y: 419, distance: 202.1
click at [369, 419] on td "Lupych Oleksandr oleksandr.lupych@softswiss.com" at bounding box center [477, 434] width 228 height 78
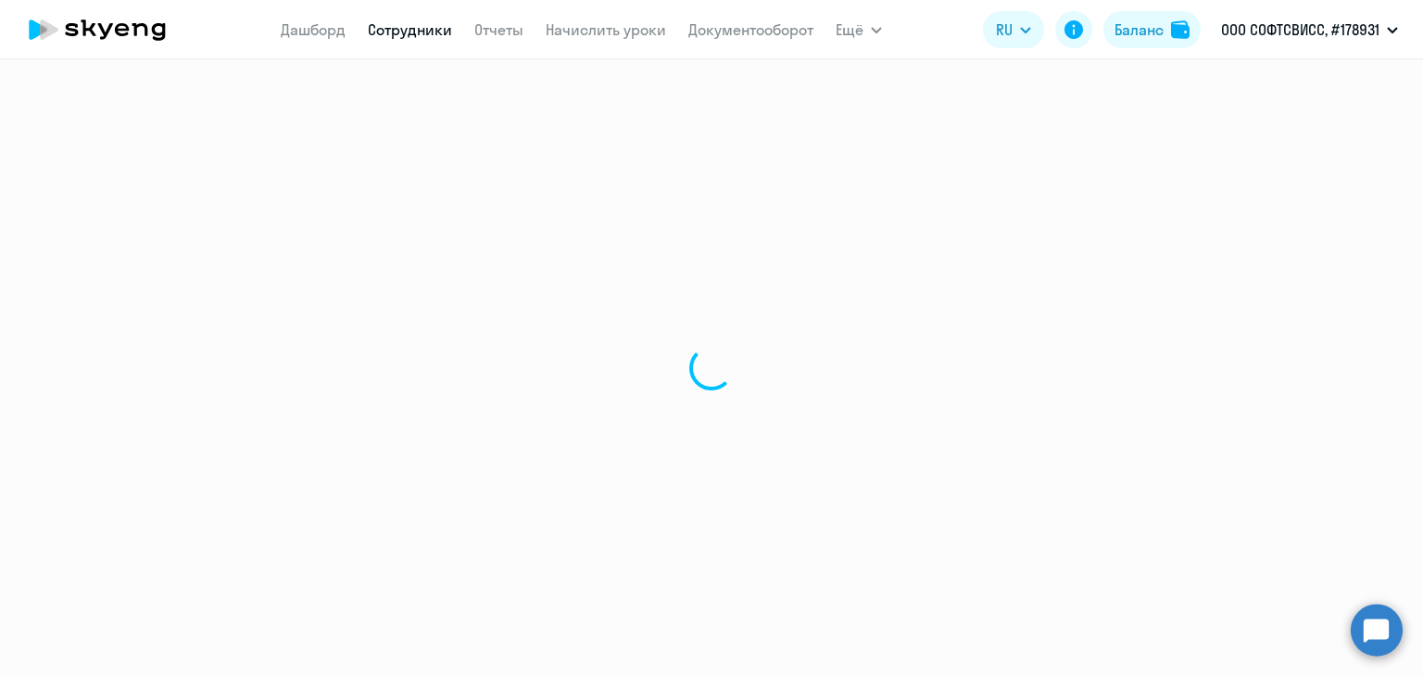
select select "english"
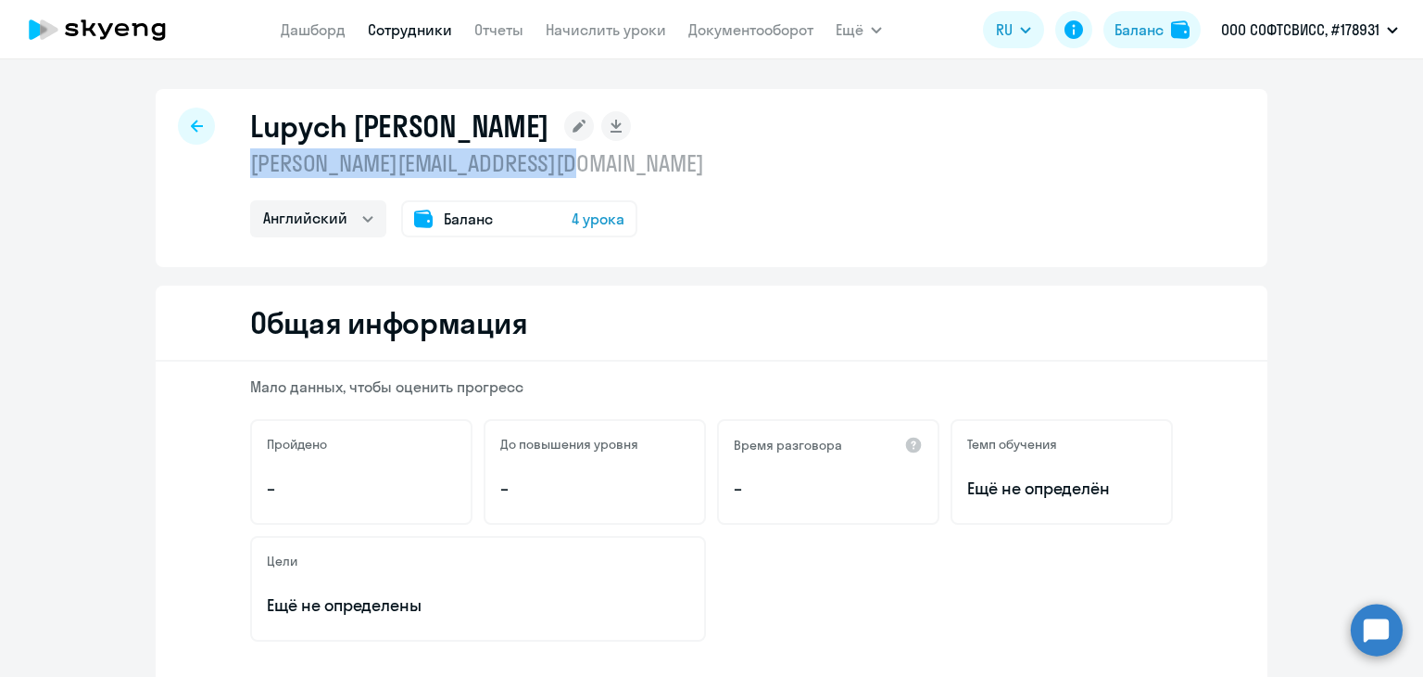
drag, startPoint x: 609, startPoint y: 175, endPoint x: 237, endPoint y: 175, distance: 371.6
click at [237, 175] on div "Lupych Oleksandr oleksandr.lupych@softswiss.com Английский Баланс 4 урока" at bounding box center [712, 178] width 1112 height 178
copy p "oleksandr.lupych@softswiss.com"
